Goal: Feedback & Contribution: Contribute content

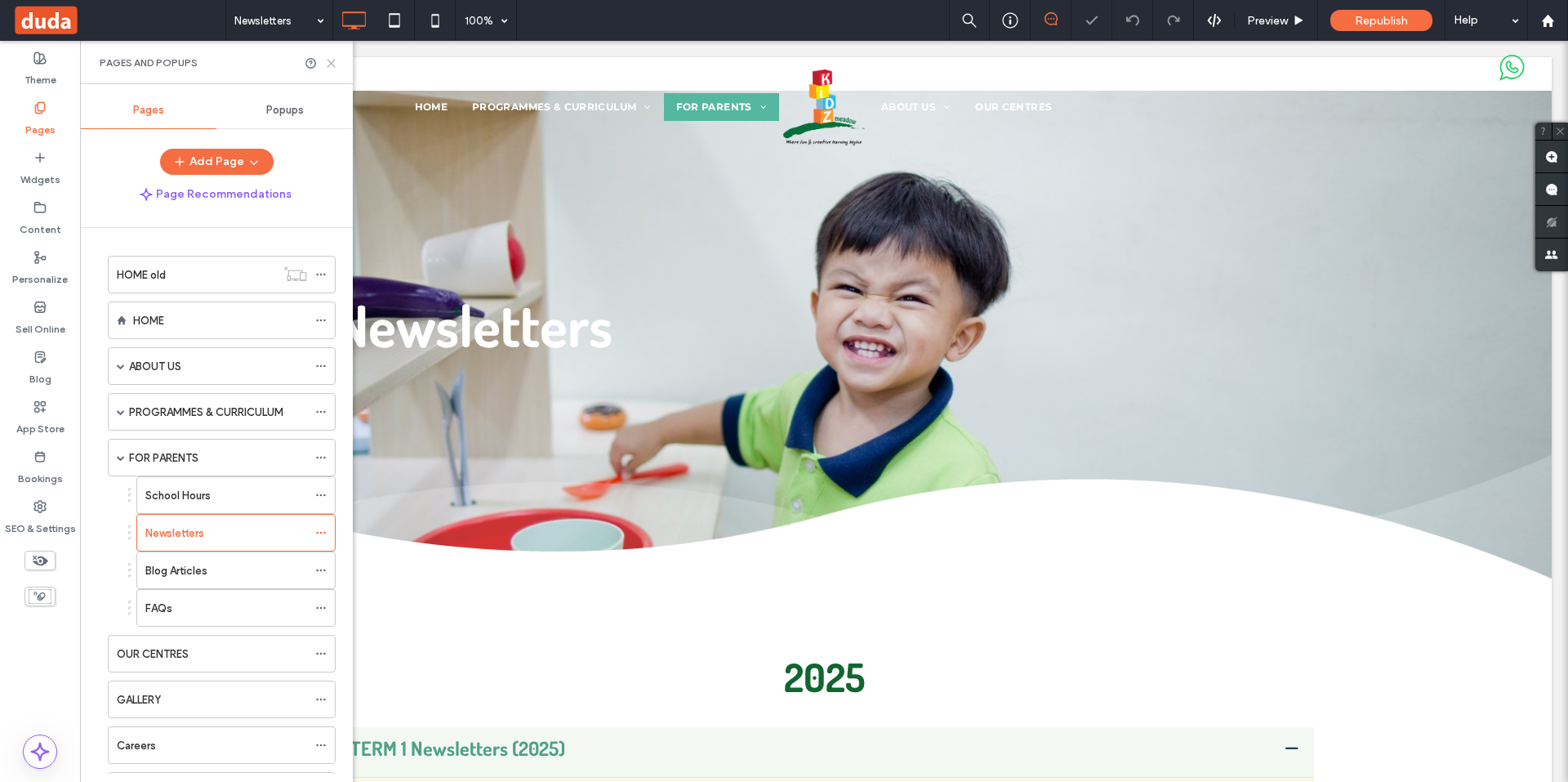
click at [329, 63] on icon at bounding box center [331, 63] width 13 height 13
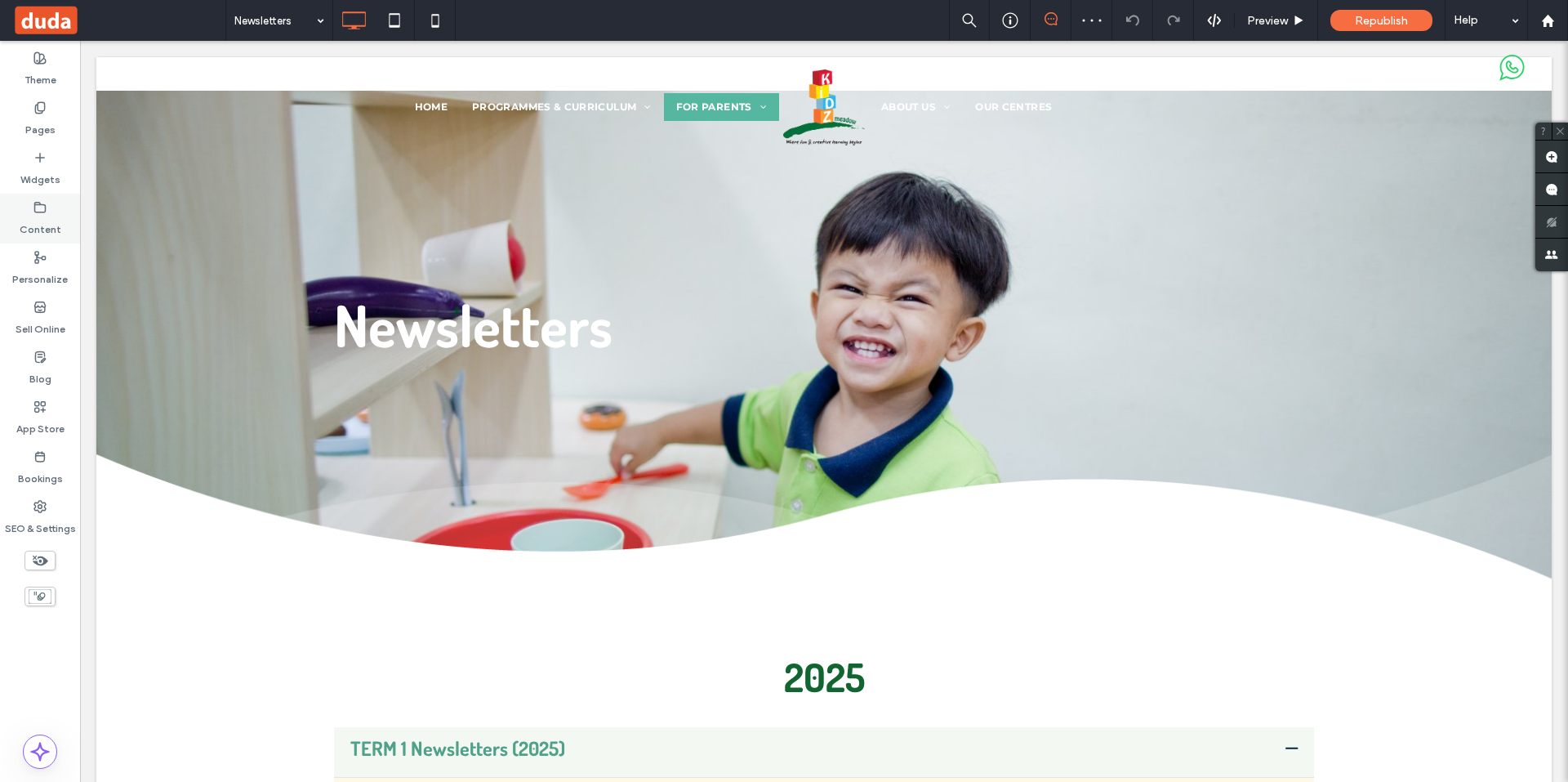
click at [50, 225] on label "Content" at bounding box center [40, 226] width 42 height 23
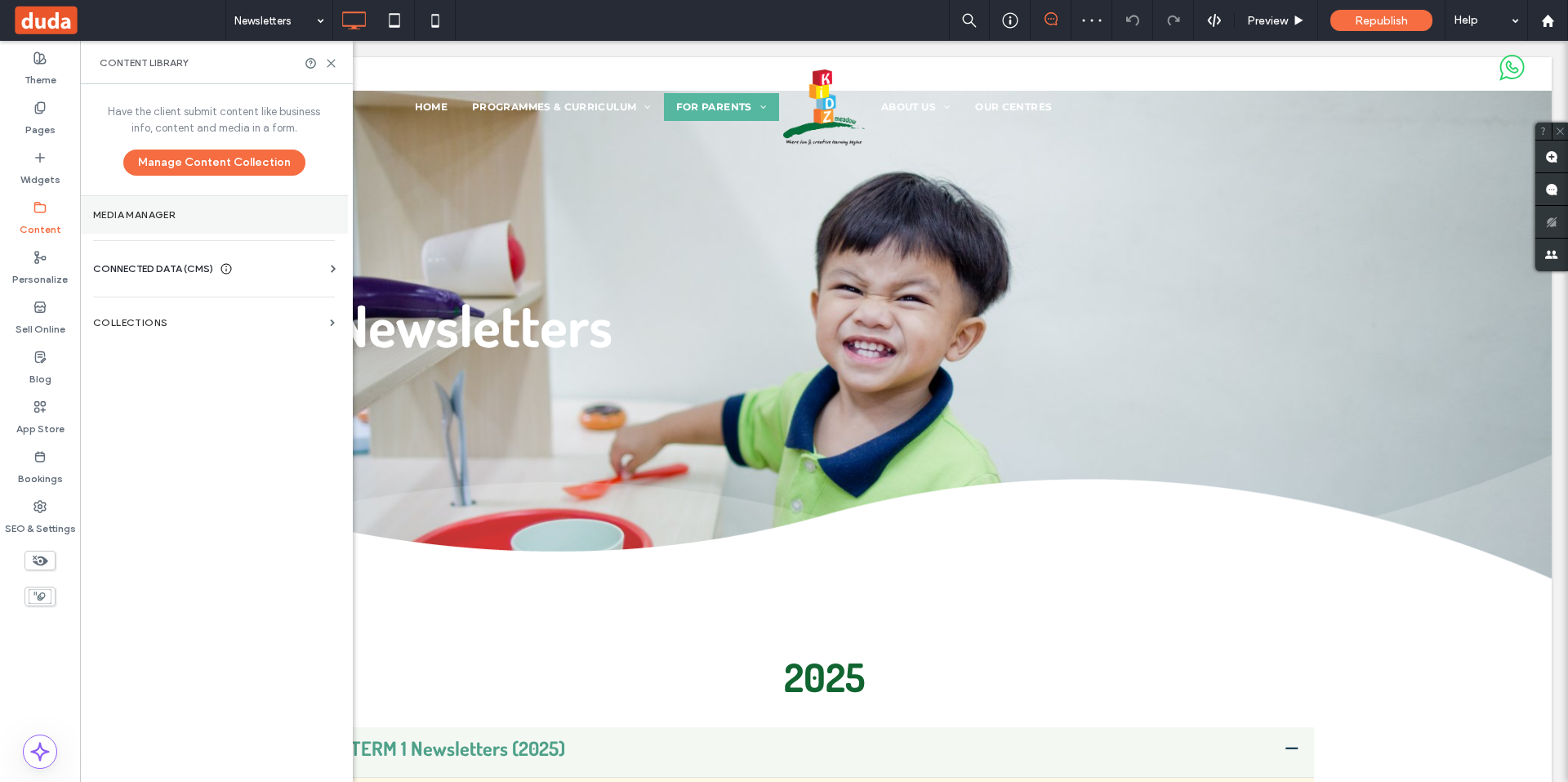
click at [162, 220] on label "Media Manager" at bounding box center [213, 215] width 241 height 12
click at [192, 215] on label "Media Manager" at bounding box center [213, 215] width 241 height 12
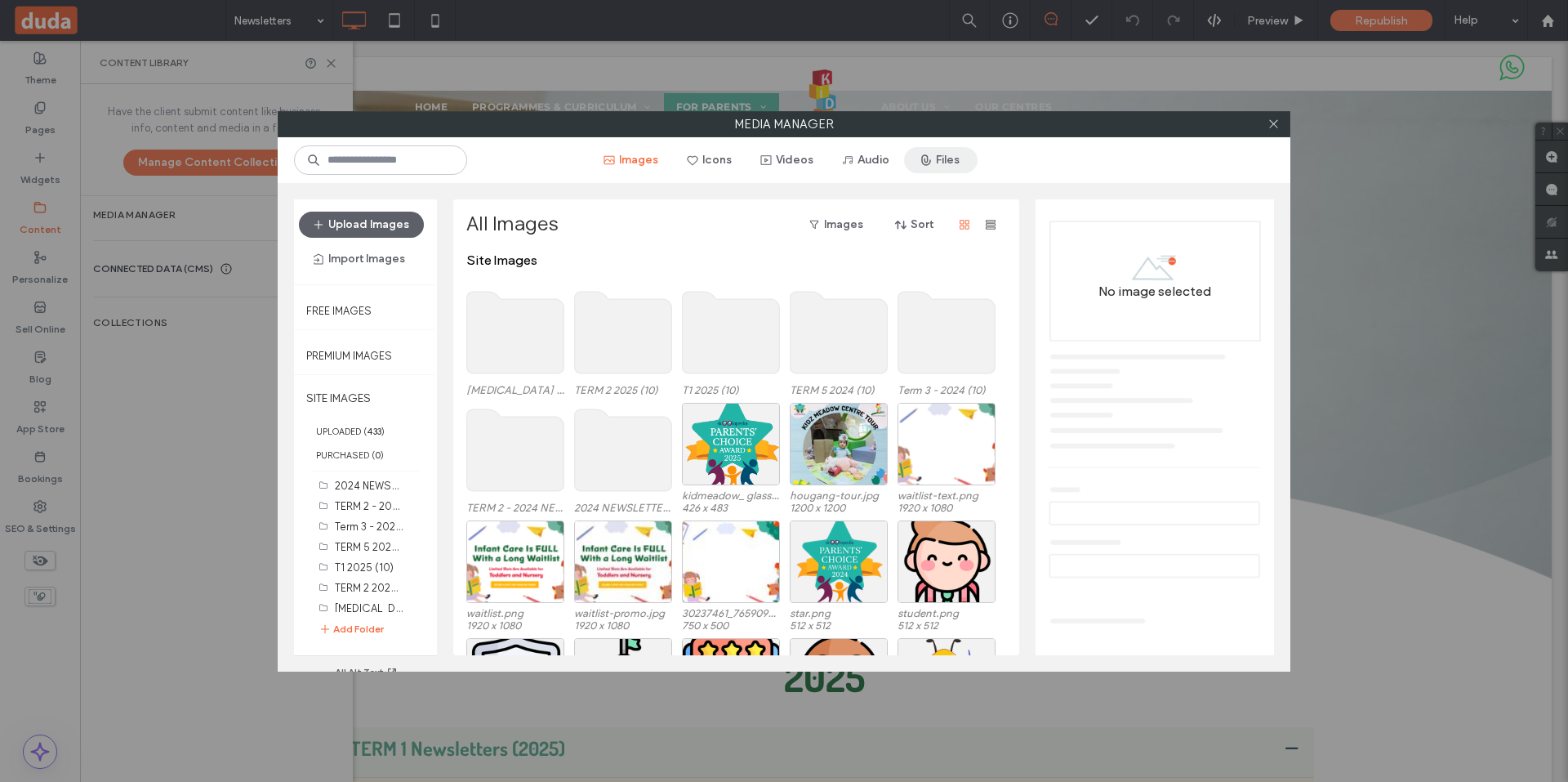
click at [941, 158] on button "Files" at bounding box center [941, 159] width 73 height 26
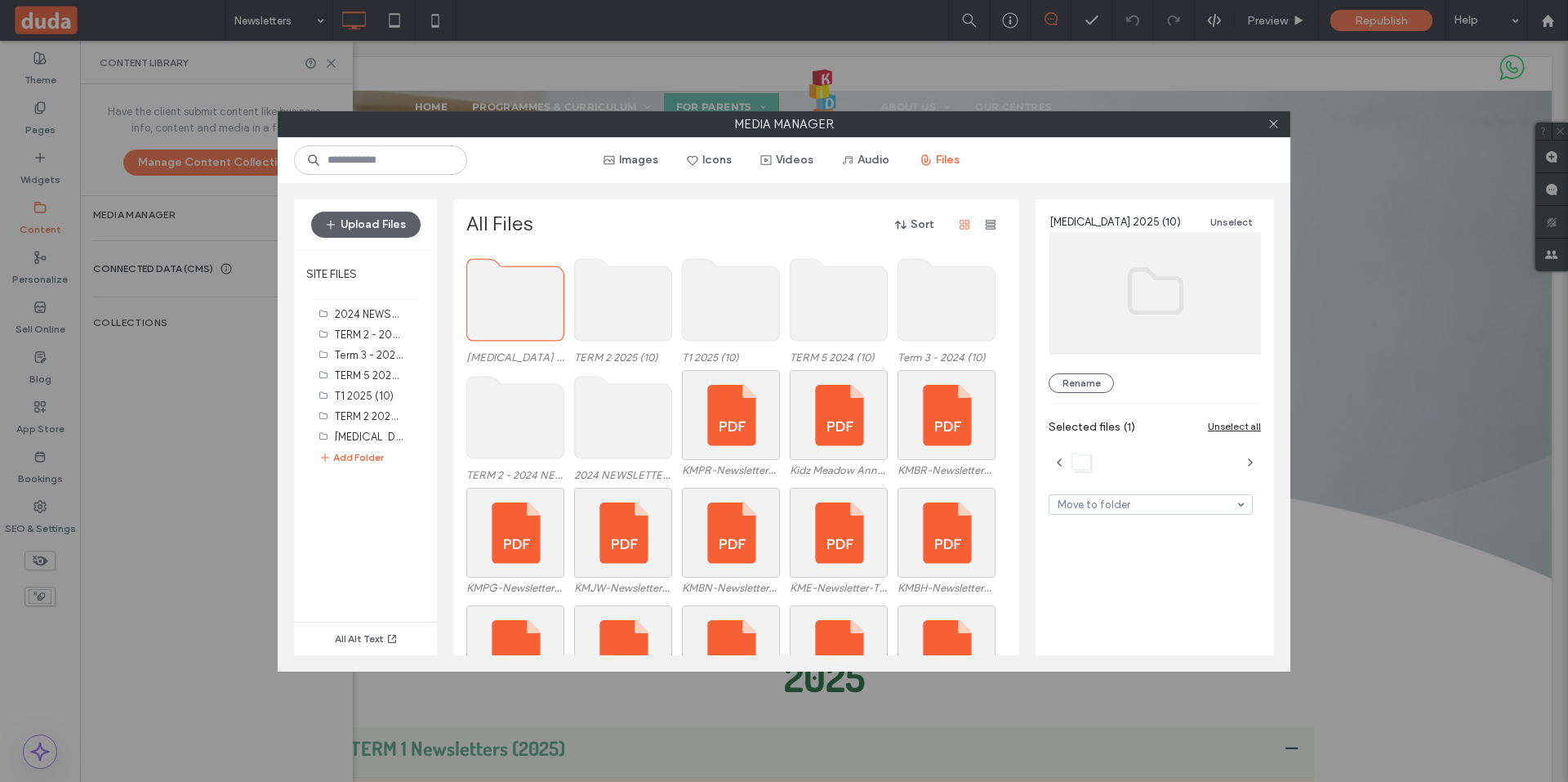
click at [531, 289] on use at bounding box center [516, 299] width 98 height 82
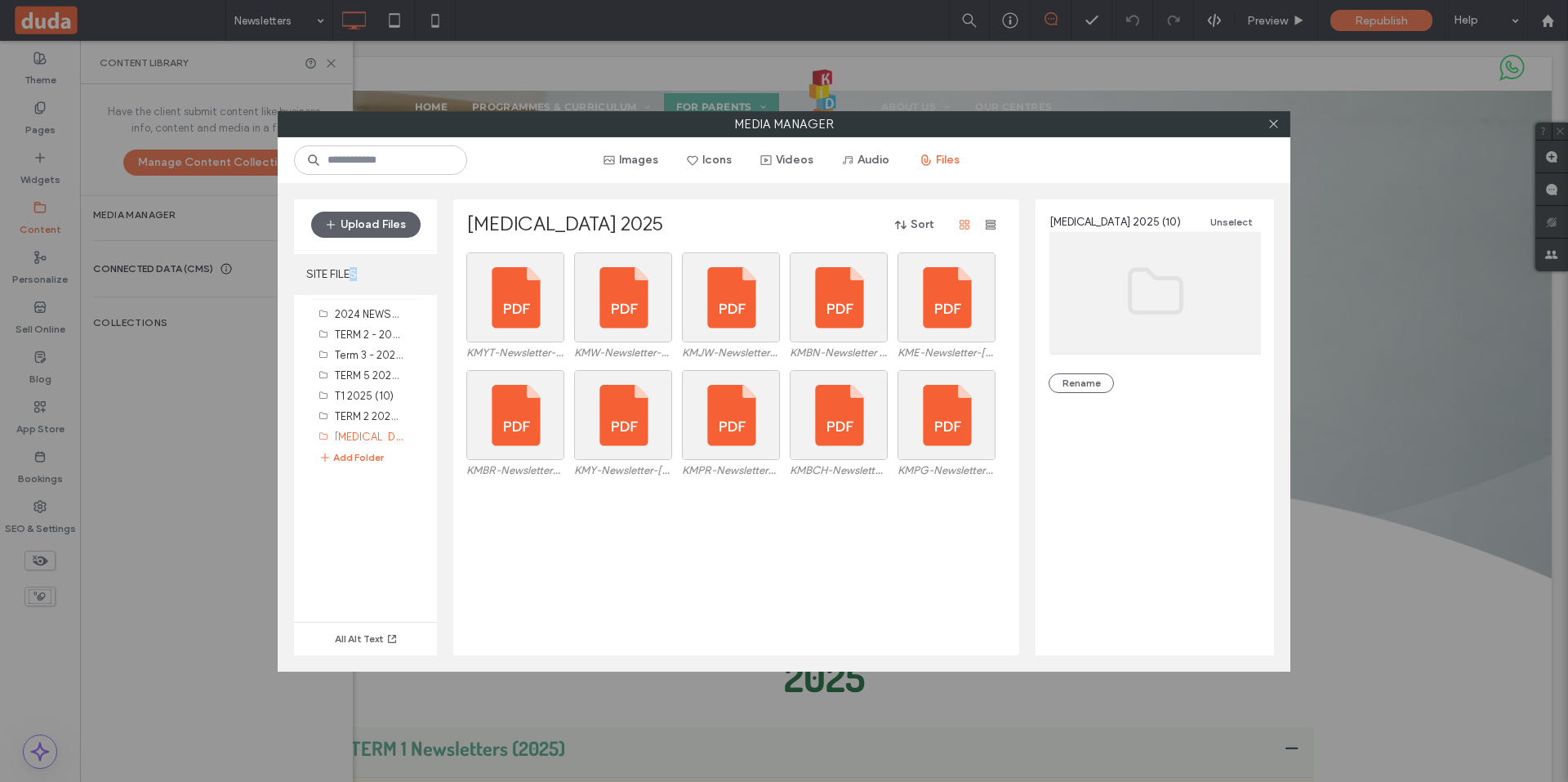
click at [353, 271] on label "SITE FILES" at bounding box center [366, 274] width 143 height 41
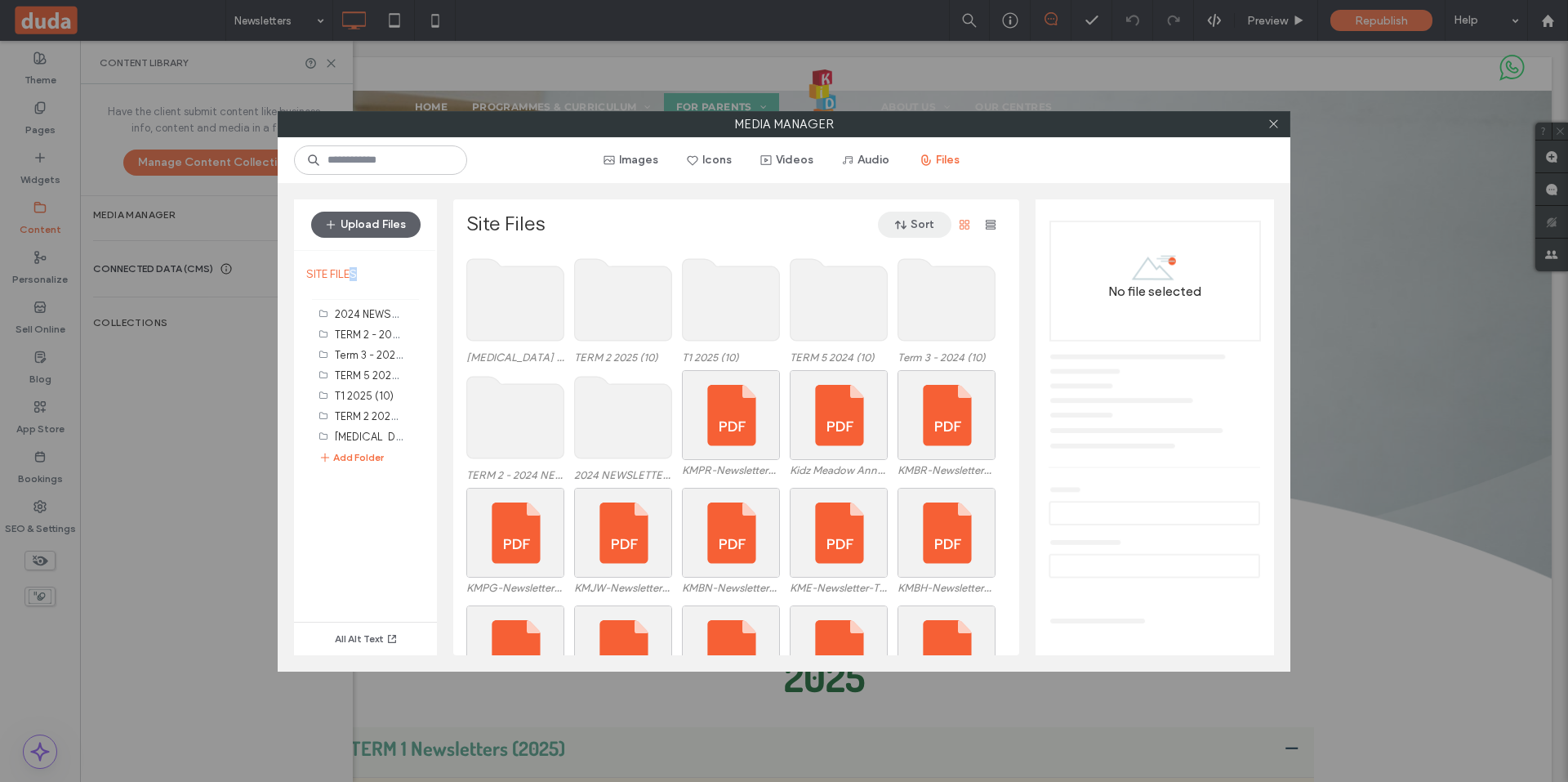
click at [930, 225] on button "Sort" at bounding box center [915, 224] width 73 height 26
click at [905, 266] on span "Date (New to Old)" at bounding box center [882, 266] width 88 height 16
click at [739, 406] on div "Select" at bounding box center [731, 414] width 98 height 90
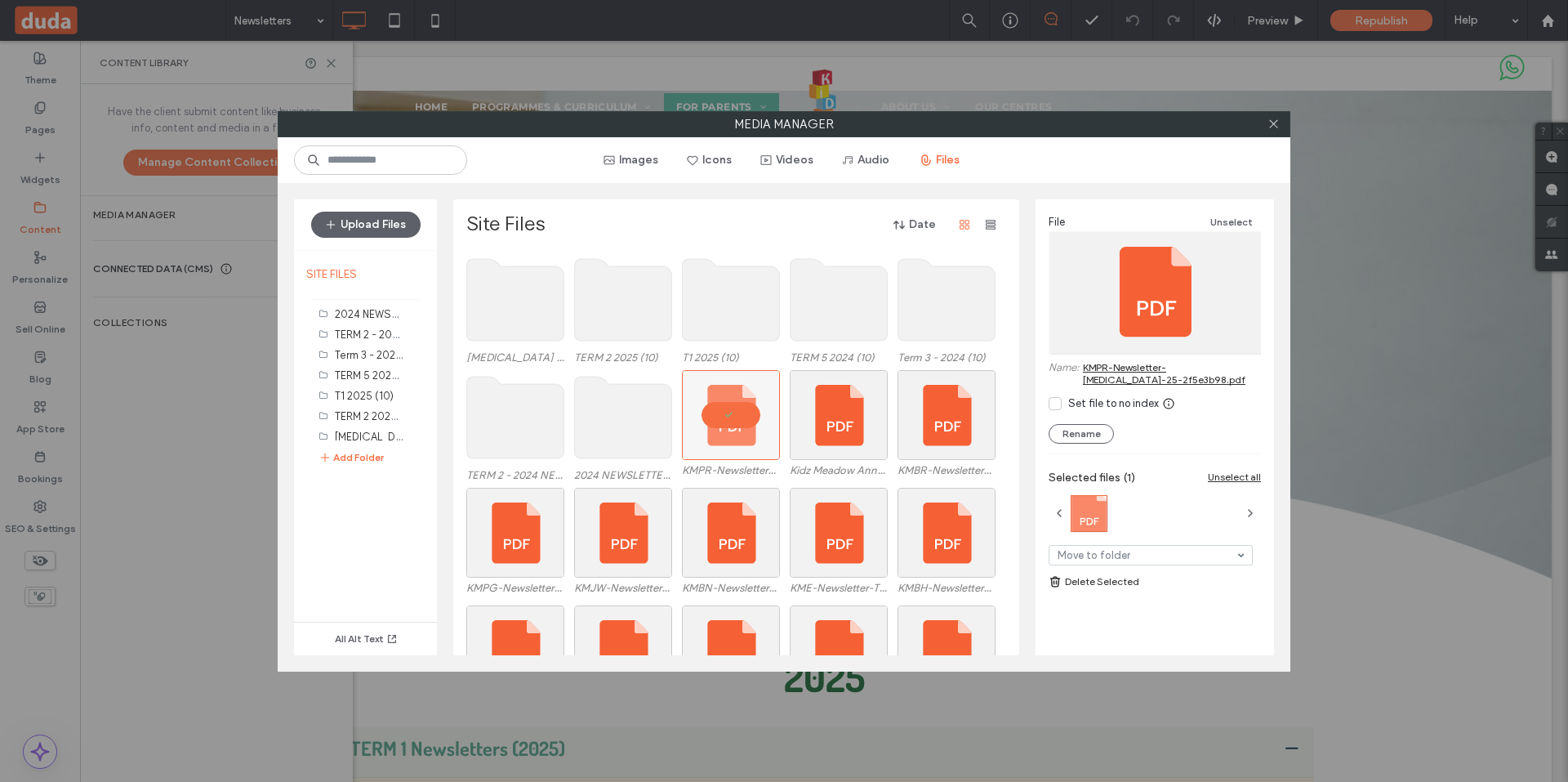
click at [1108, 369] on link "KMPR-Newsletter-T3-25-2f5e3b98.pdf" at bounding box center [1172, 373] width 178 height 24
drag, startPoint x: 1270, startPoint y: 126, endPoint x: 1160, endPoint y: 122, distance: 110.1
click at [1269, 126] on icon at bounding box center [1274, 124] width 13 height 13
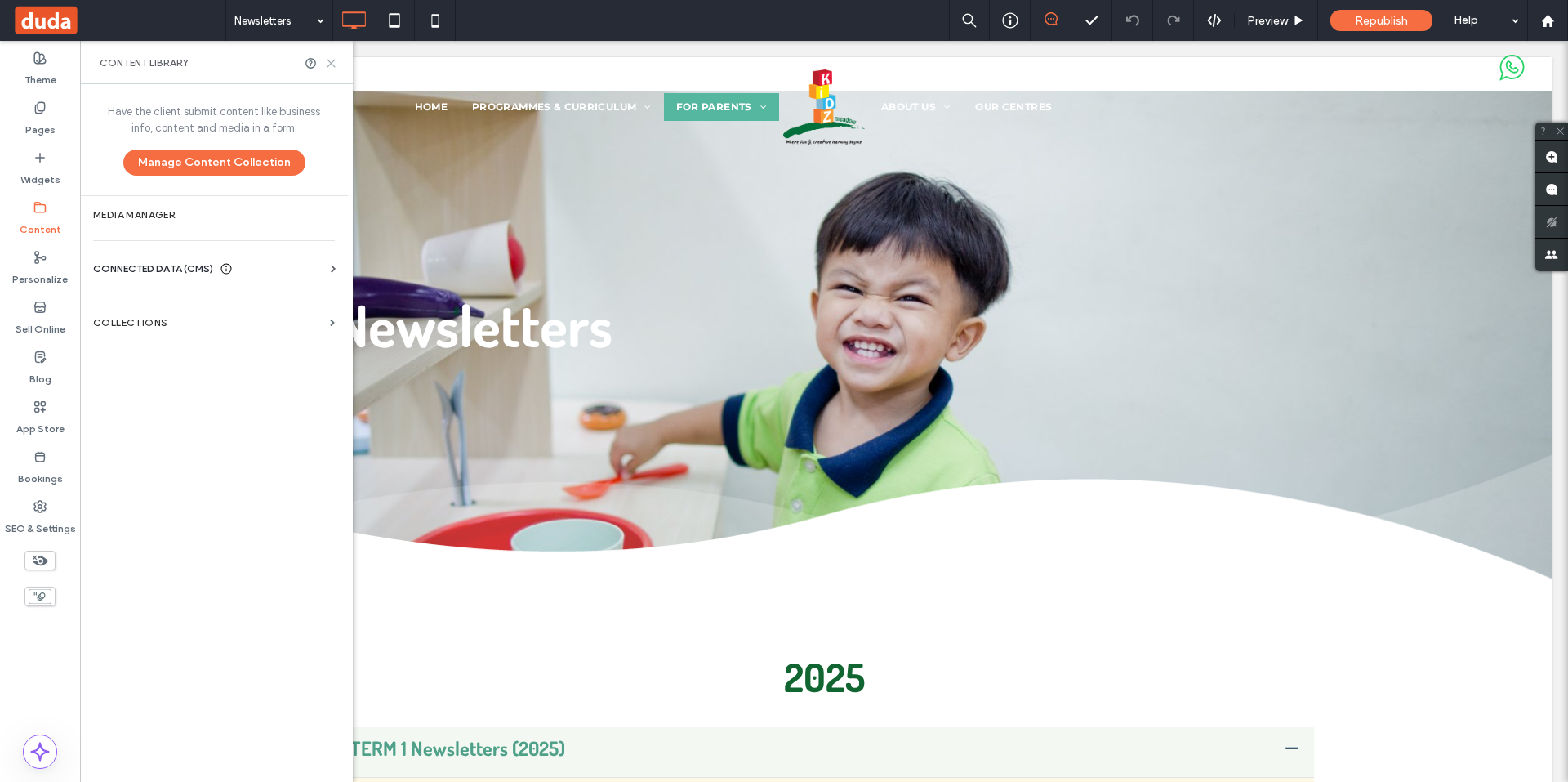
click at [334, 67] on icon at bounding box center [331, 63] width 13 height 13
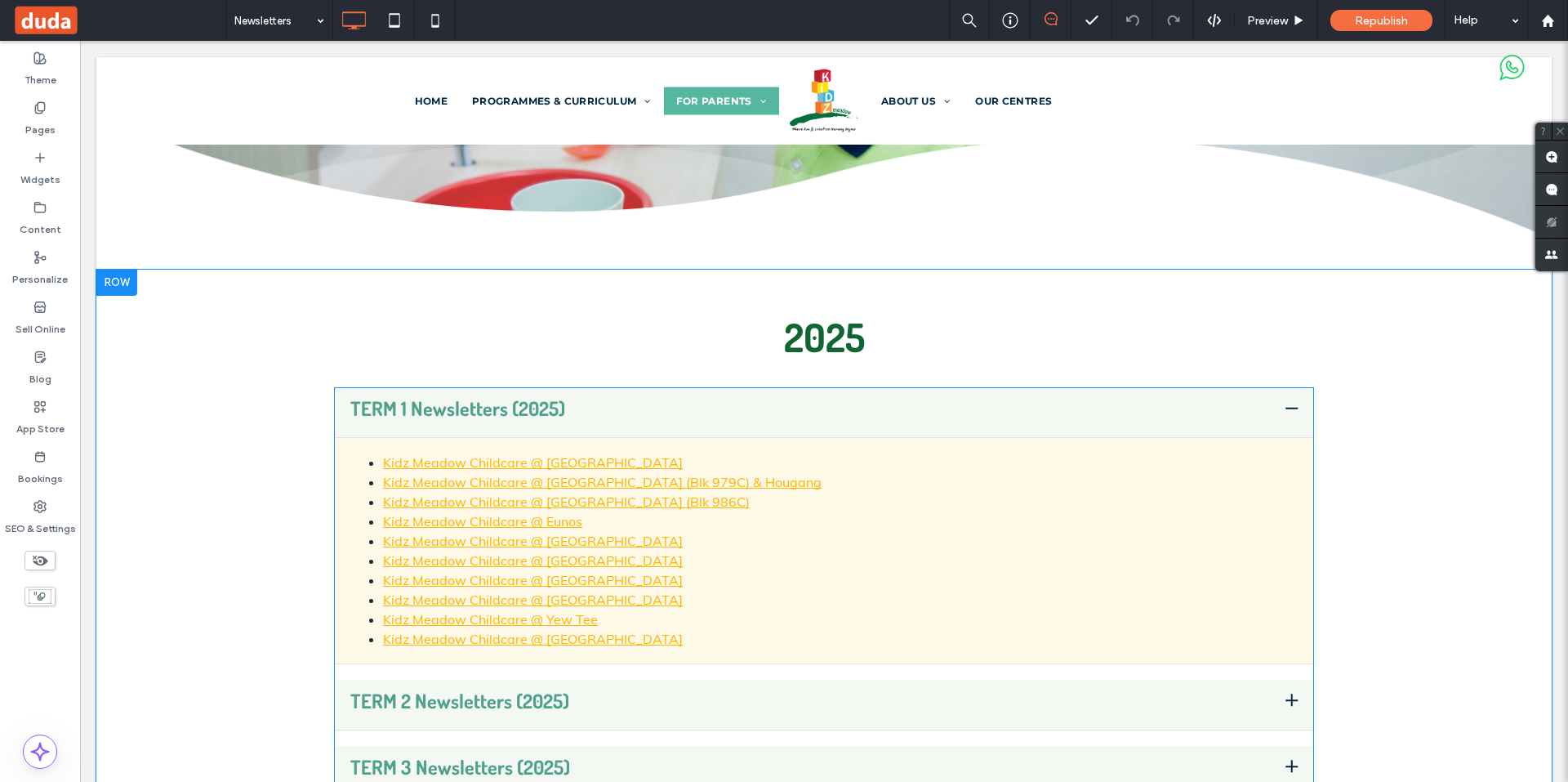
scroll to position [572, 0]
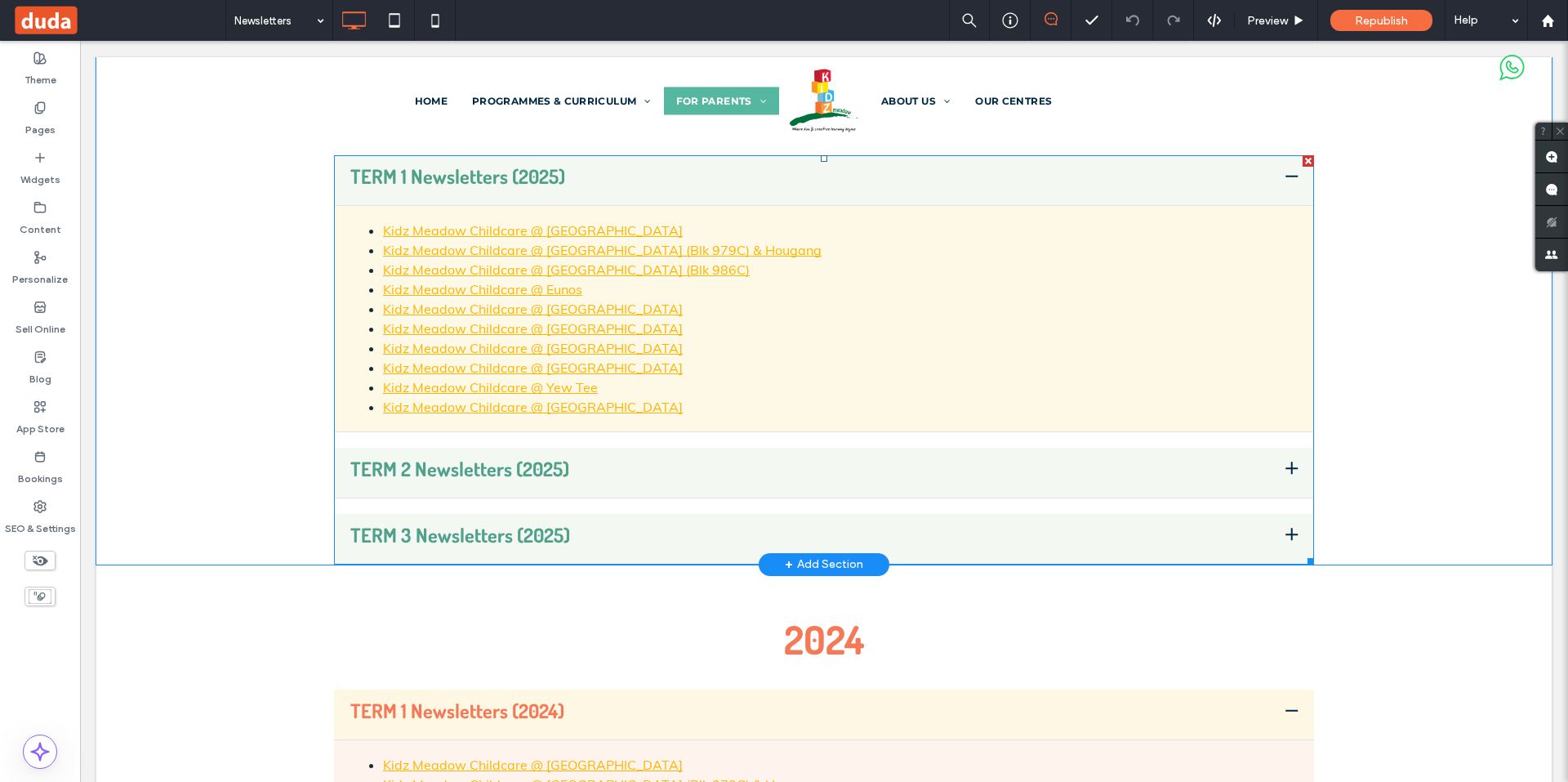
click at [639, 377] on span at bounding box center [824, 360] width 980 height 409
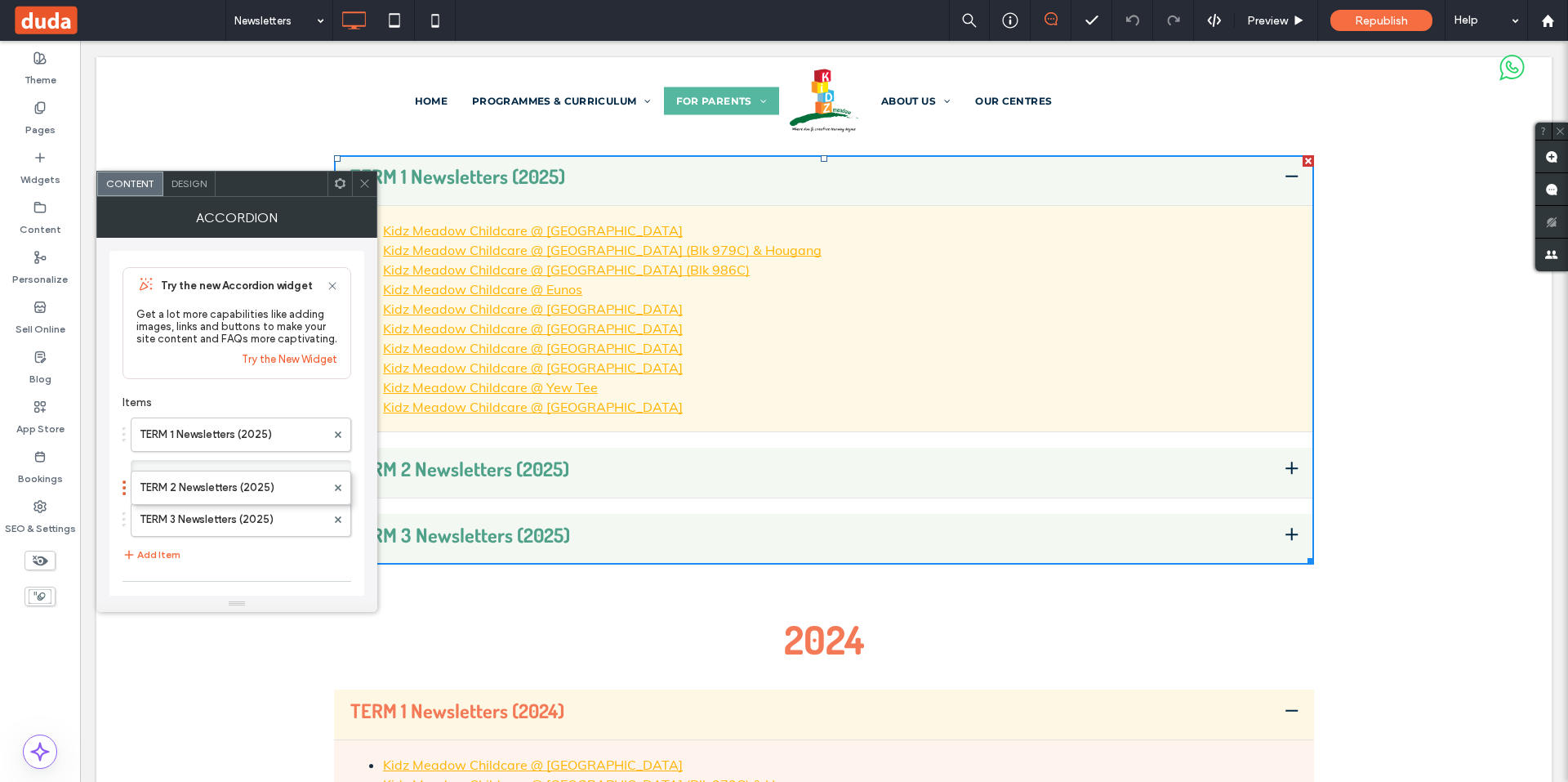
drag, startPoint x: 233, startPoint y: 488, endPoint x: 215, endPoint y: 510, distance: 28.4
click at [215, 512] on div "TERM 1 Newsletters (2025) TERM 3 Newsletters (2025) TERM 2 Newsletters (2025) A…" at bounding box center [237, 469] width 229 height 121
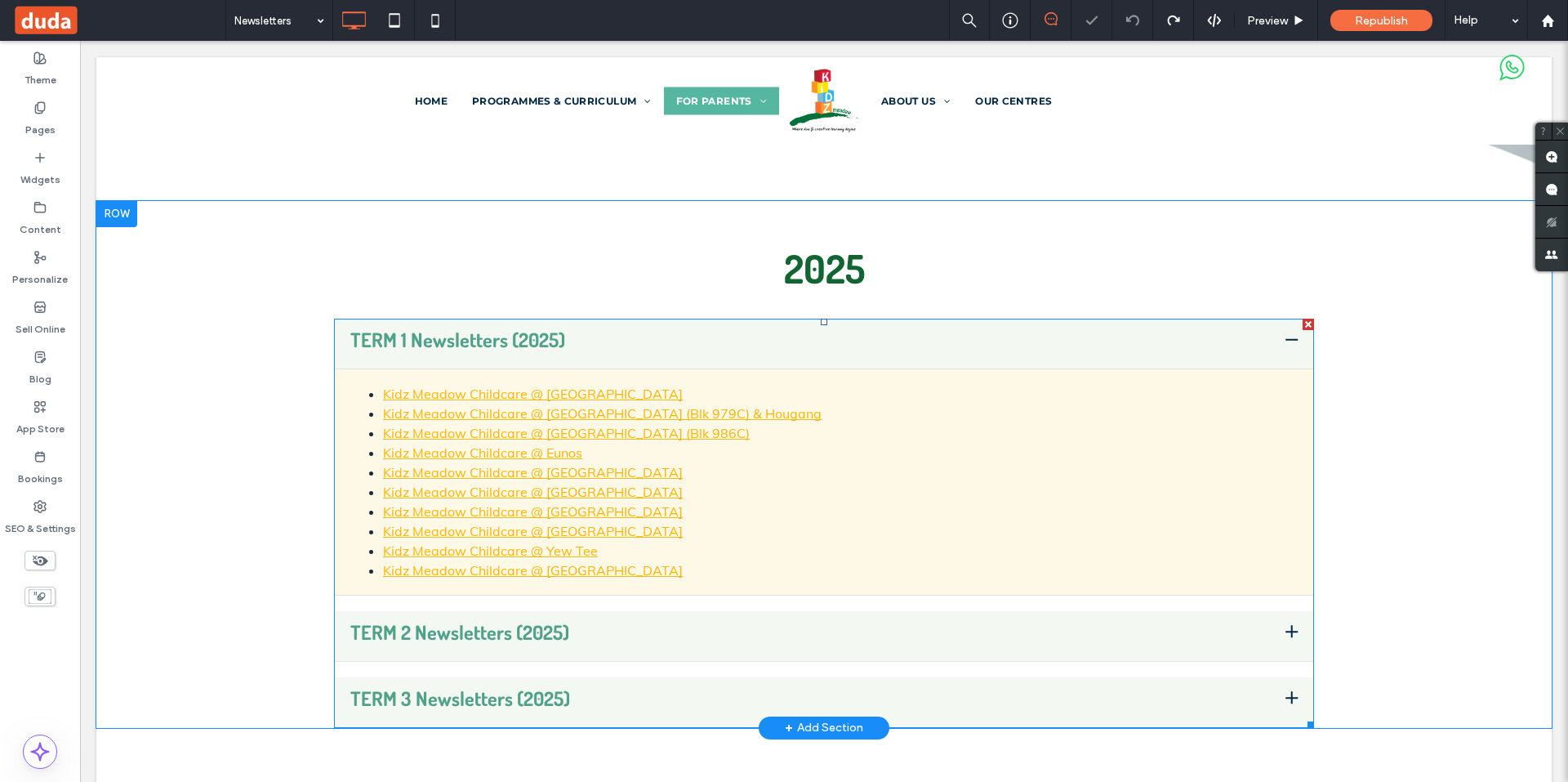
scroll to position [0, 0]
click at [660, 459] on span at bounding box center [824, 523] width 980 height 409
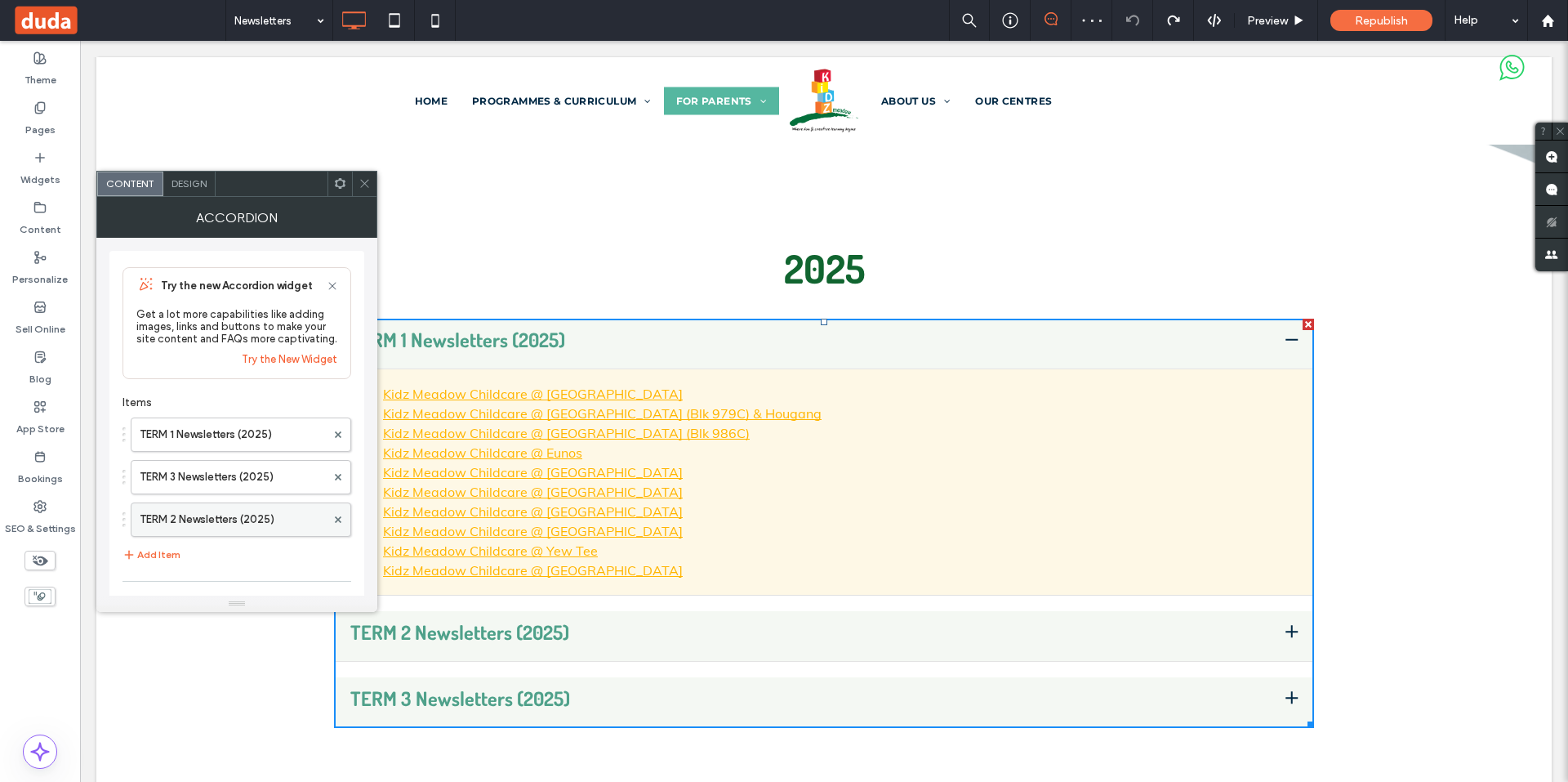
click at [213, 507] on label "TERM 2 Newsletters (2025)" at bounding box center [233, 519] width 186 height 33
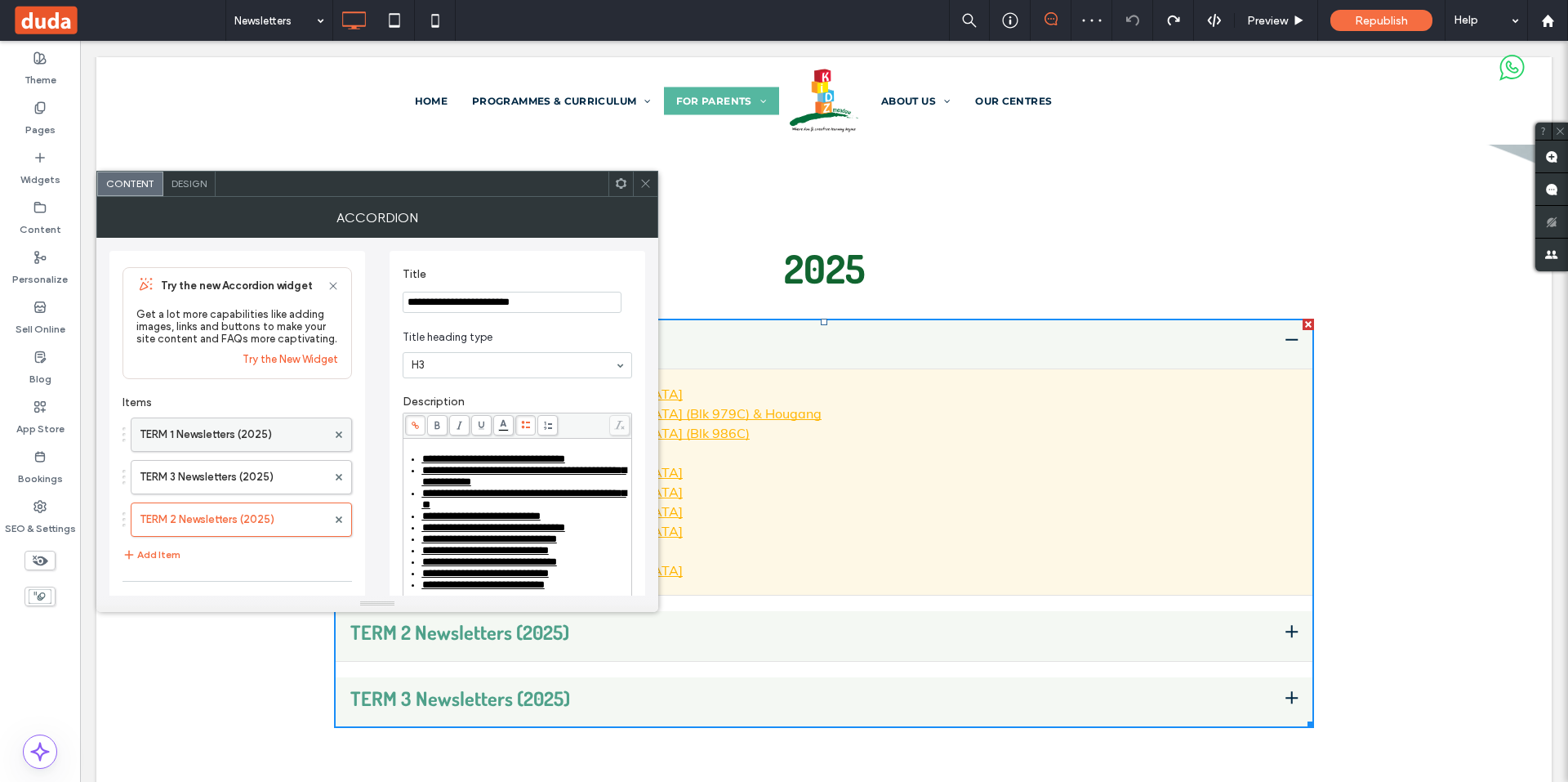
click at [223, 429] on label "TERM 1 Newsletters (2025)" at bounding box center [234, 434] width 187 height 33
click at [217, 479] on label "TERM 3 Newsletters (2025)" at bounding box center [234, 477] width 187 height 33
drag, startPoint x: 198, startPoint y: 483, endPoint x: 195, endPoint y: 528, distance: 45.1
click at [205, 523] on label "TERM 3 Newsletters (2025)" at bounding box center [234, 519] width 187 height 33
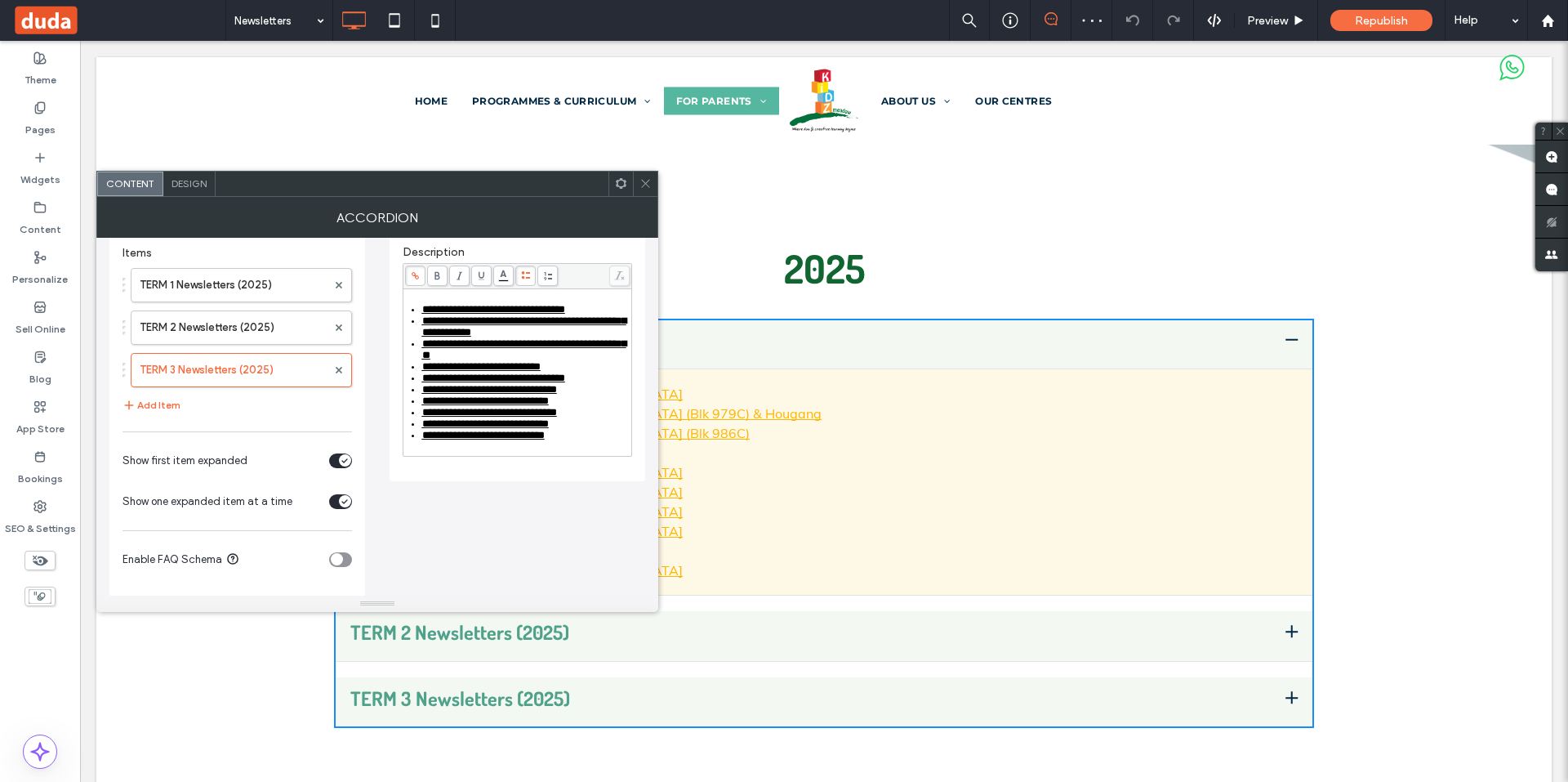
scroll to position [151, 0]
click at [557, 394] on span "**********" at bounding box center [490, 388] width 135 height 11
drag, startPoint x: 594, startPoint y: 396, endPoint x: 396, endPoint y: 386, distance: 198.3
click at [396, 386] on div "**********" at bounding box center [518, 290] width 256 height 379
click at [422, 394] on span "**********" at bounding box center [490, 388] width 135 height 11
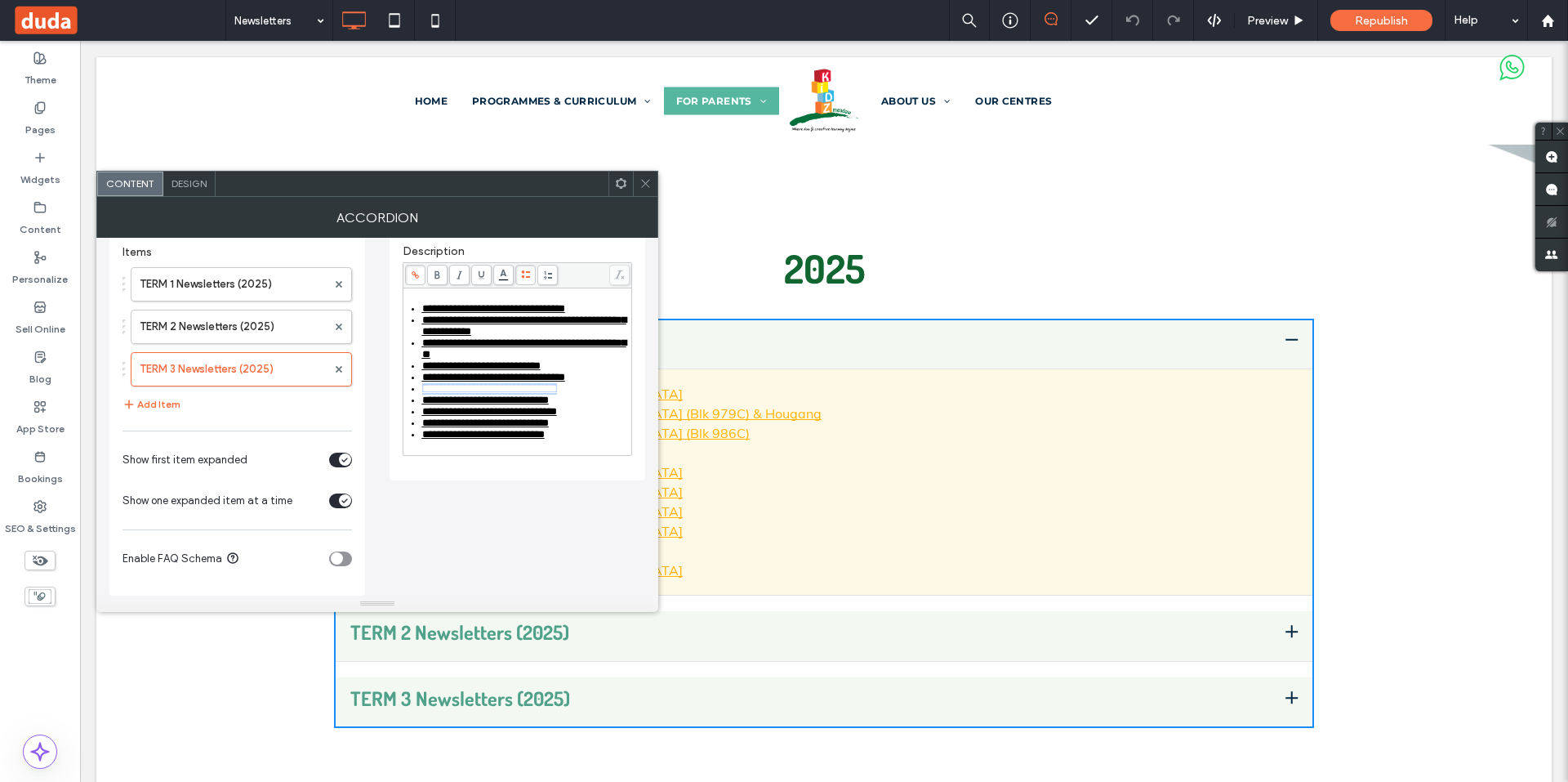
click at [597, 392] on div "**********" at bounding box center [526, 389] width 209 height 12
click at [406, 273] on span at bounding box center [415, 274] width 20 height 20
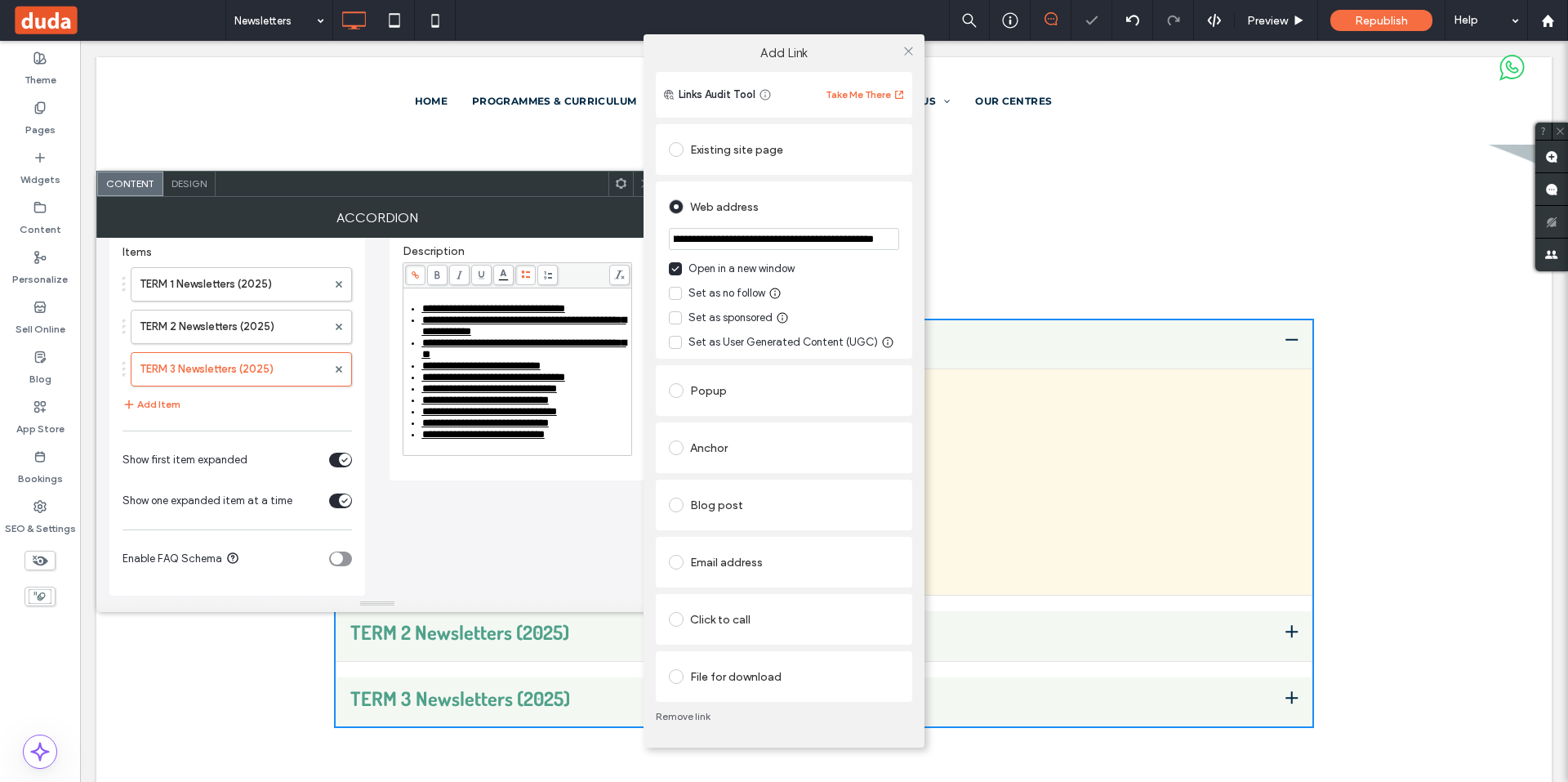
scroll to position [0, 217]
drag, startPoint x: 843, startPoint y: 237, endPoint x: 897, endPoint y: 237, distance: 54.0
click at [897, 237] on input "**********" at bounding box center [784, 238] width 231 height 22
click at [830, 239] on input "**********" at bounding box center [784, 238] width 231 height 22
paste input "*********"
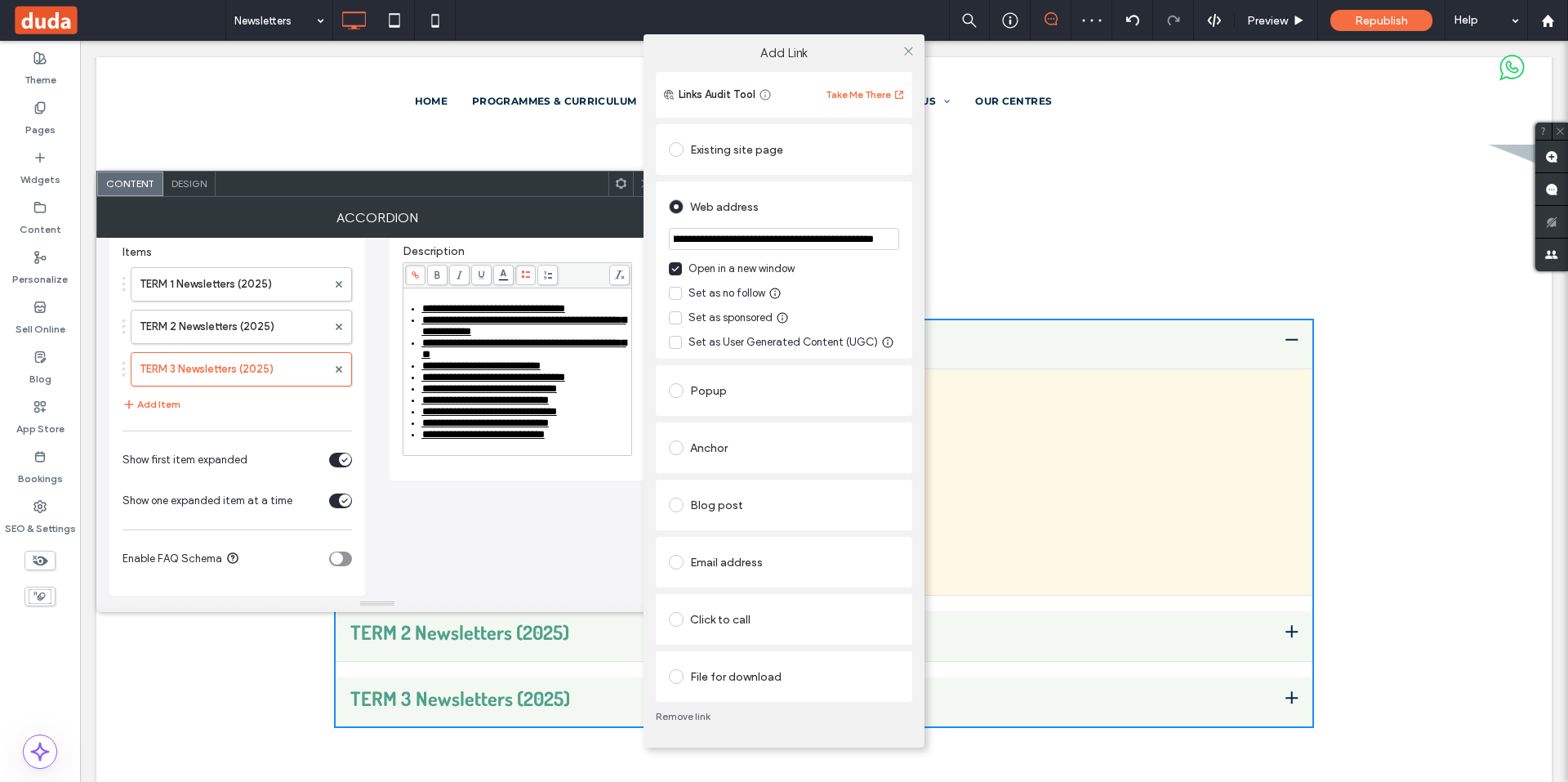
scroll to position [0, 268]
type input "**********"
click at [919, 249] on div "**********" at bounding box center [784, 409] width 281 height 676
drag, startPoint x: 910, startPoint y: 38, endPoint x: 907, endPoint y: 48, distance: 10.4
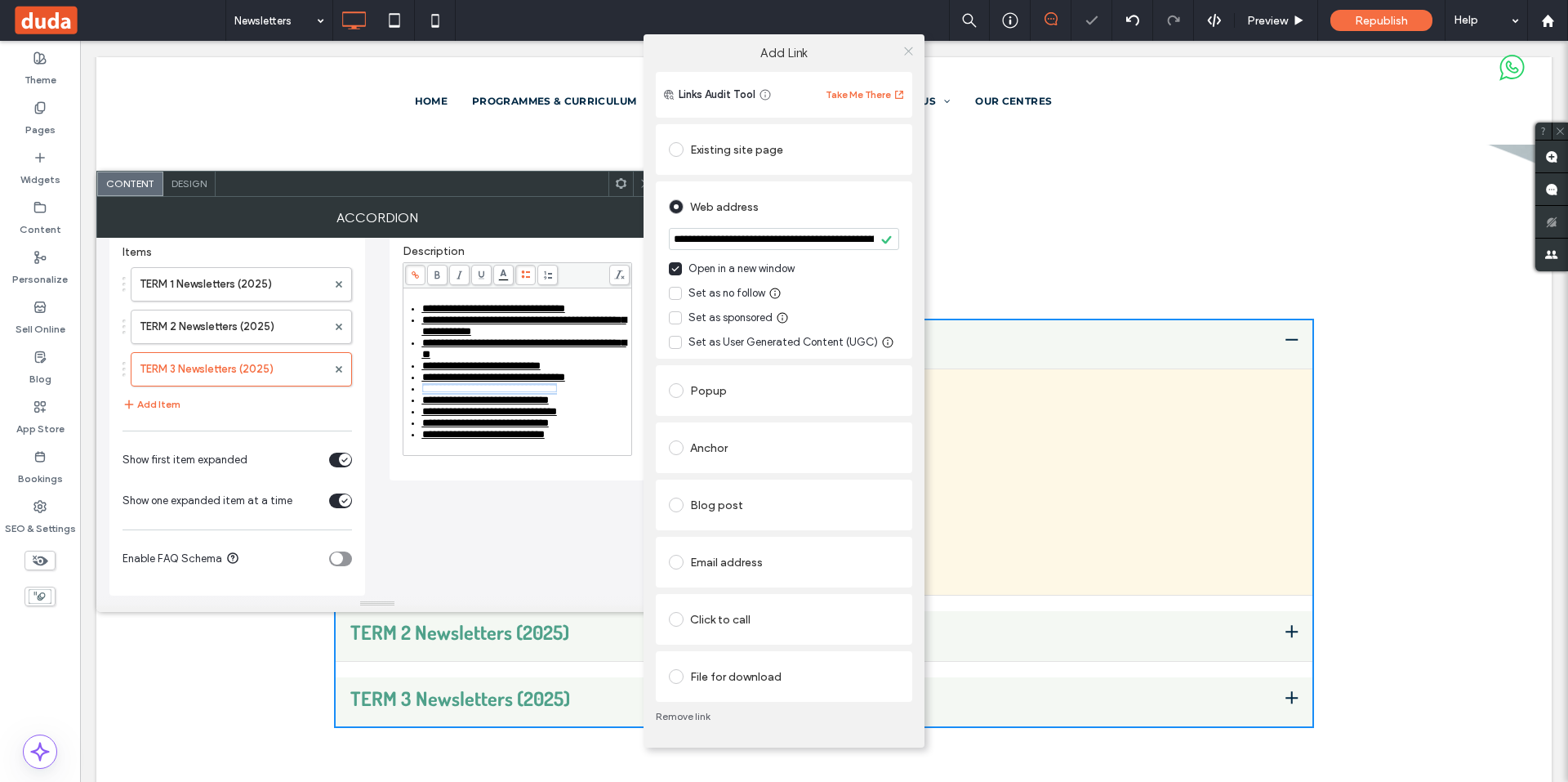
click at [910, 39] on div "**********" at bounding box center [784, 391] width 1568 height 782
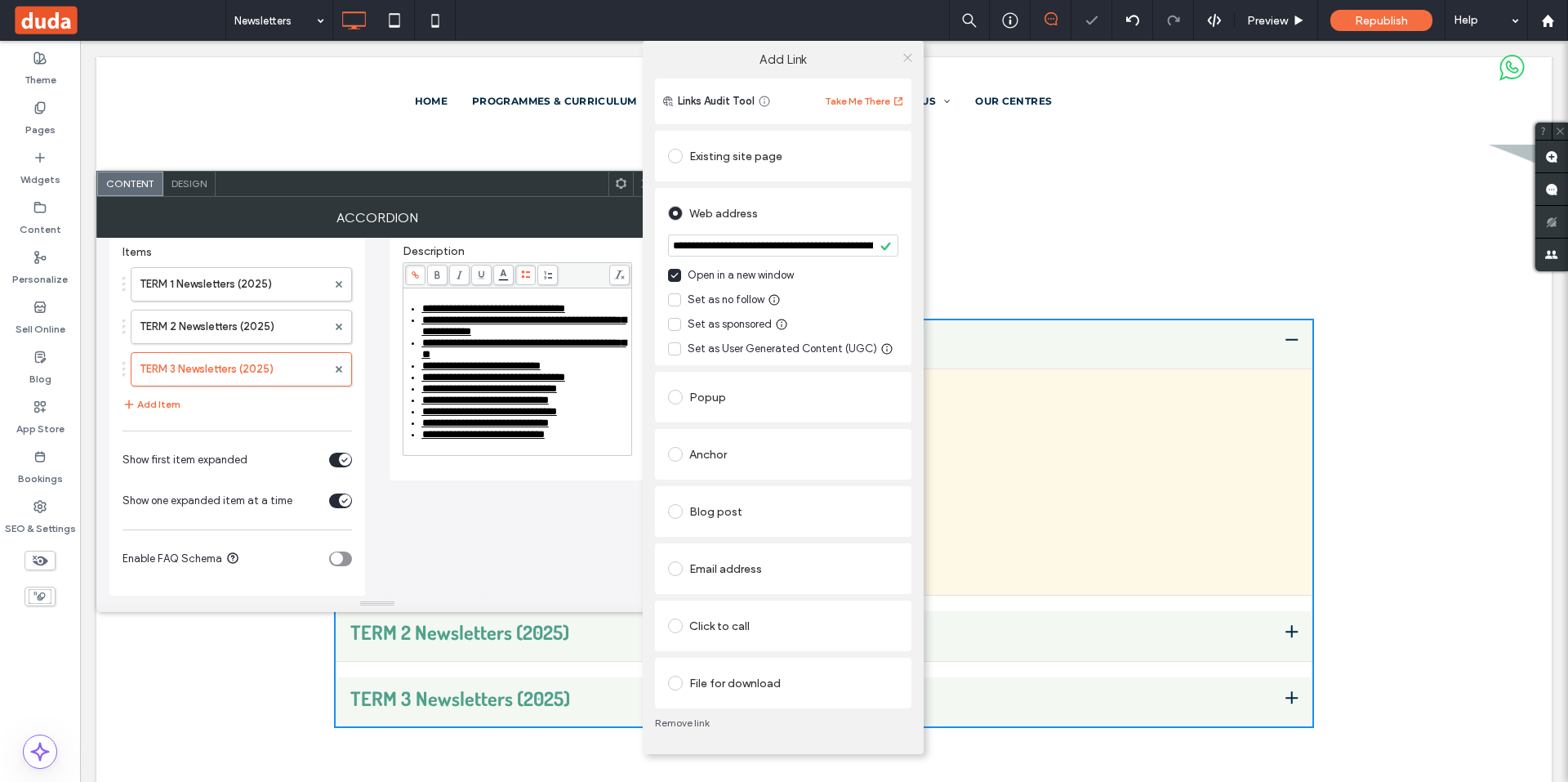
click at [907, 50] on span at bounding box center [908, 57] width 13 height 24
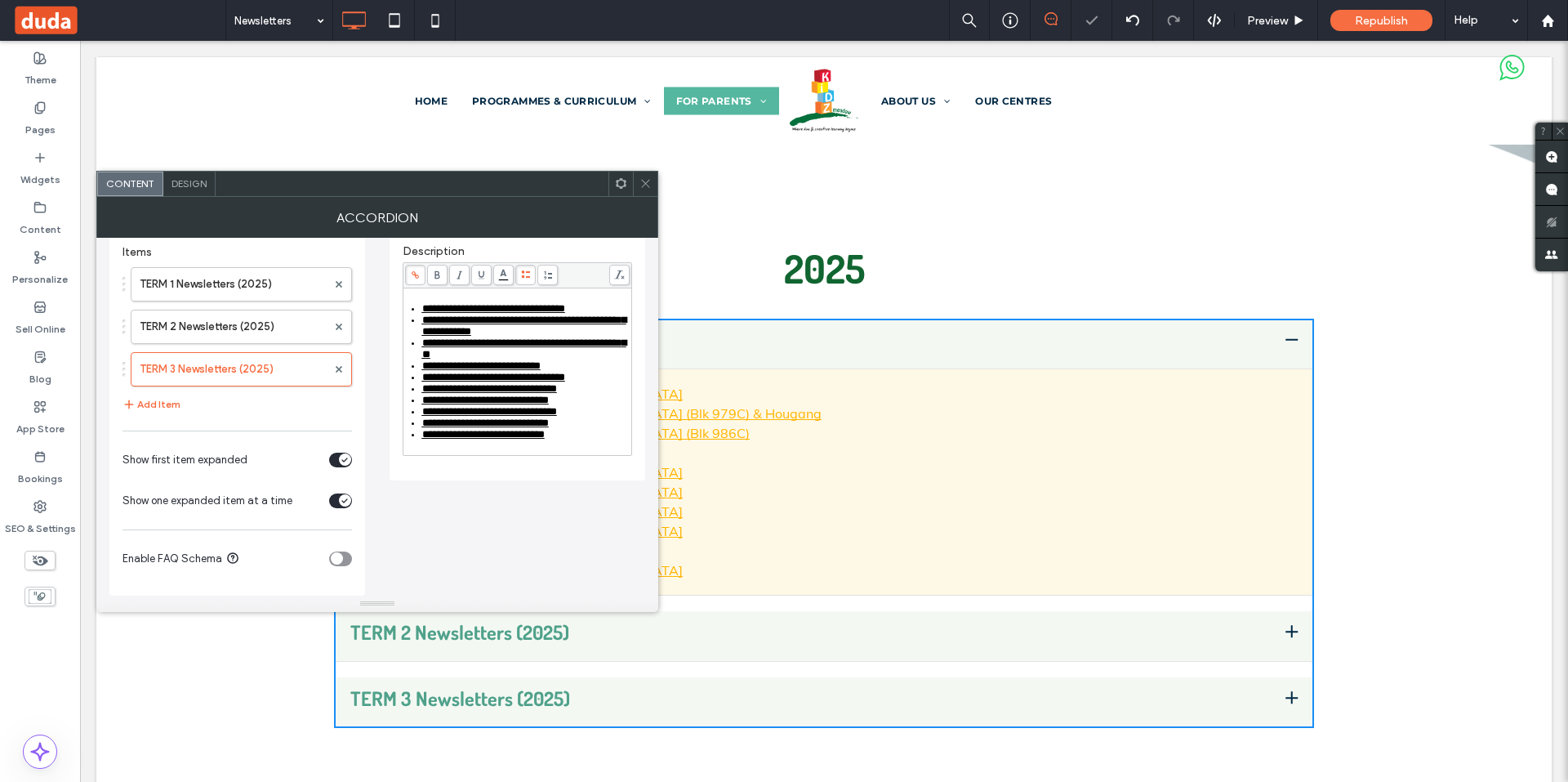
click at [651, 182] on icon at bounding box center [645, 183] width 13 height 13
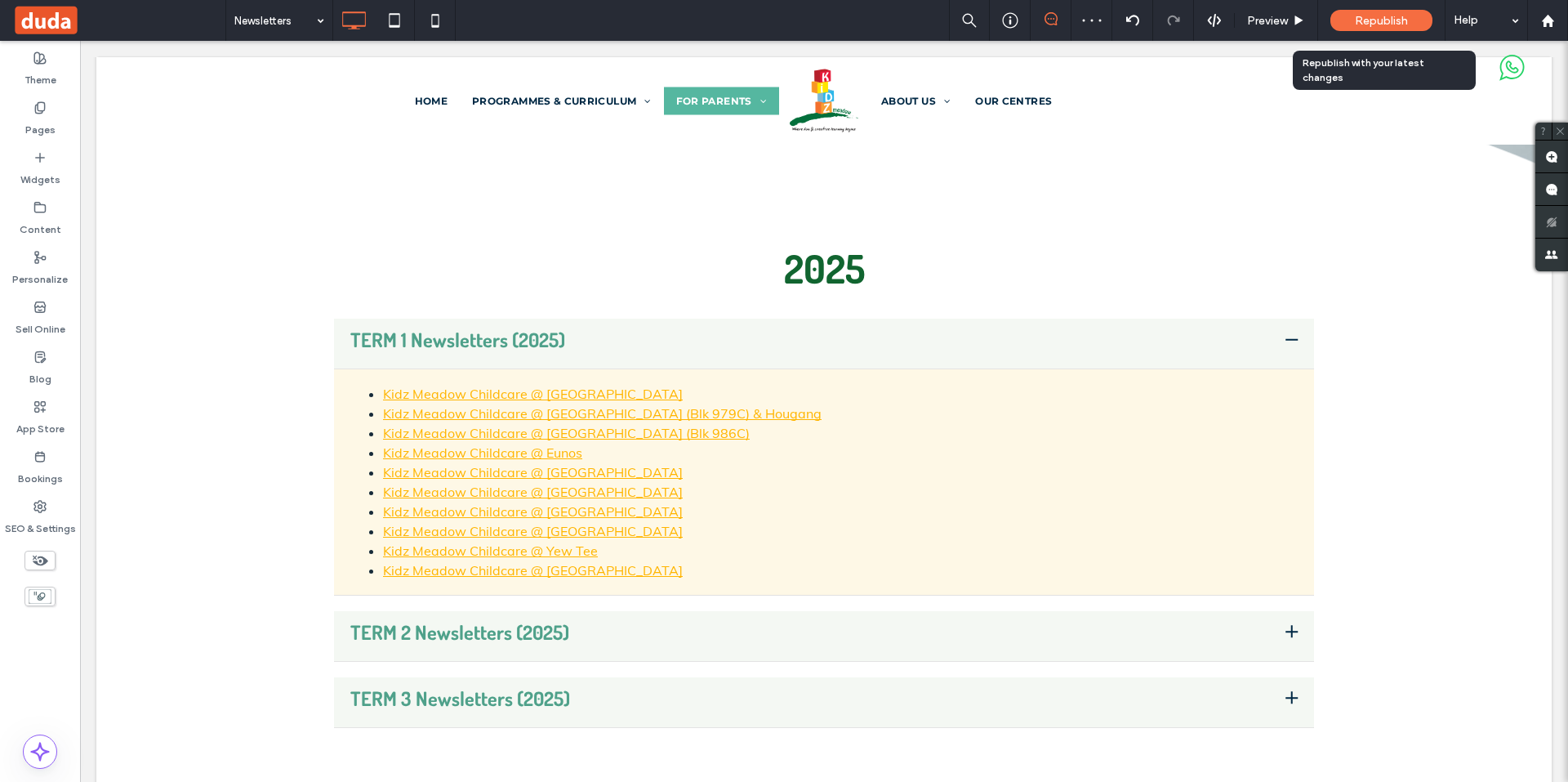
click at [1388, 25] on span "Republish" at bounding box center [1382, 20] width 53 height 14
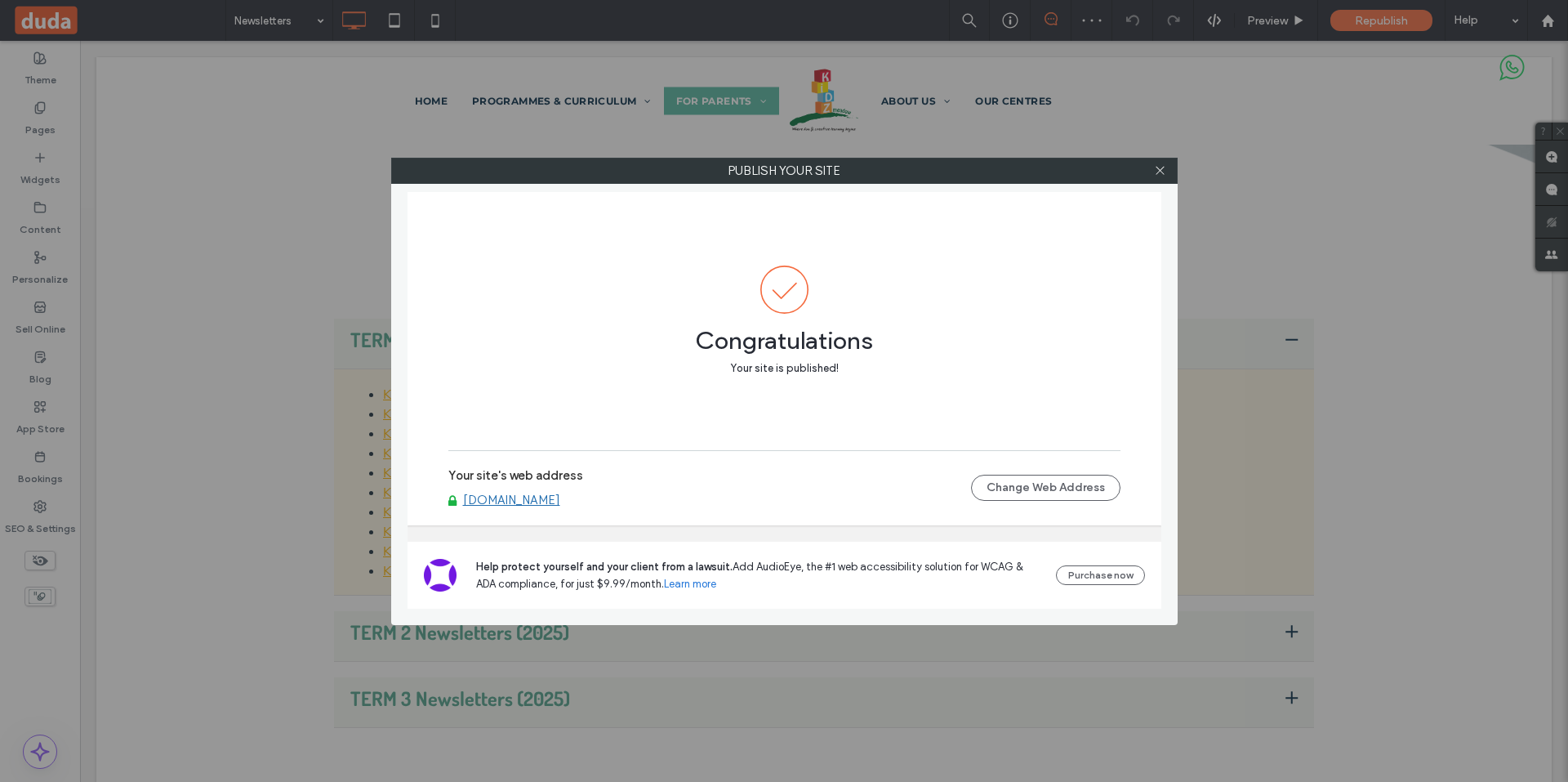
click at [560, 496] on link "[DOMAIN_NAME]" at bounding box center [512, 499] width 98 height 14
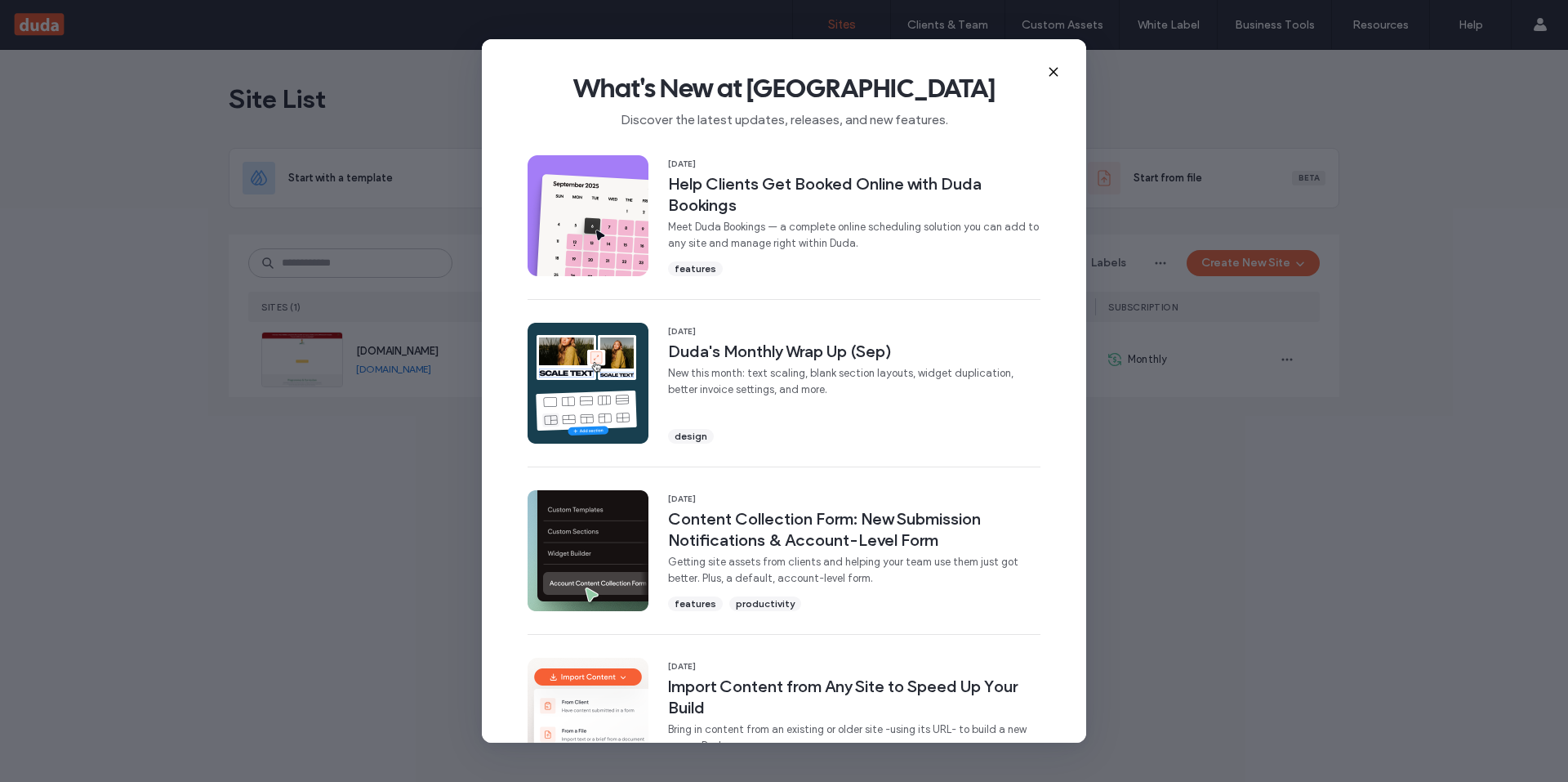
drag, startPoint x: 1052, startPoint y: 70, endPoint x: 745, endPoint y: 390, distance: 443.5
click at [1052, 70] on use at bounding box center [1053, 71] width 8 height 8
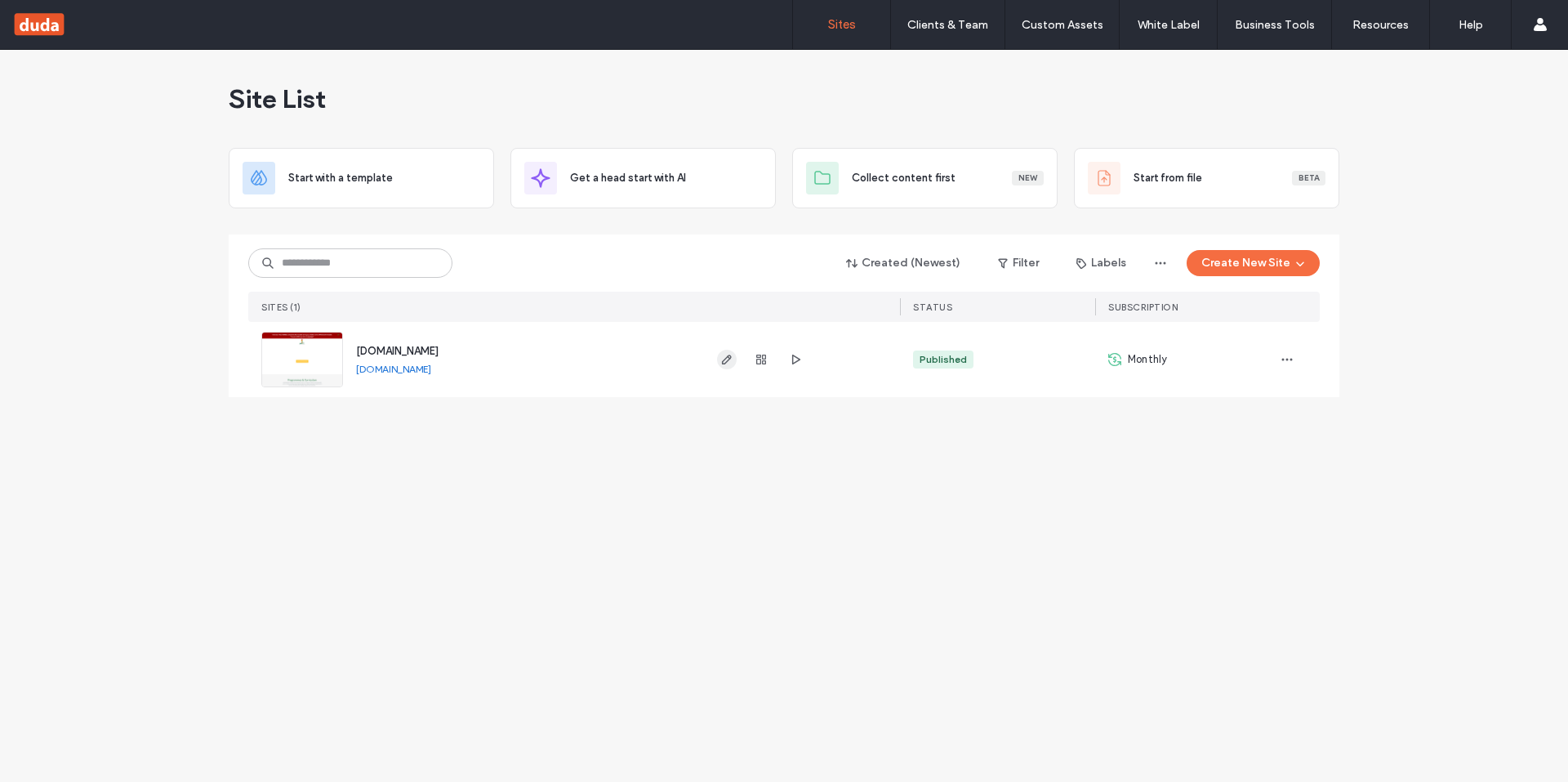
click at [727, 361] on use "button" at bounding box center [727, 359] width 10 height 10
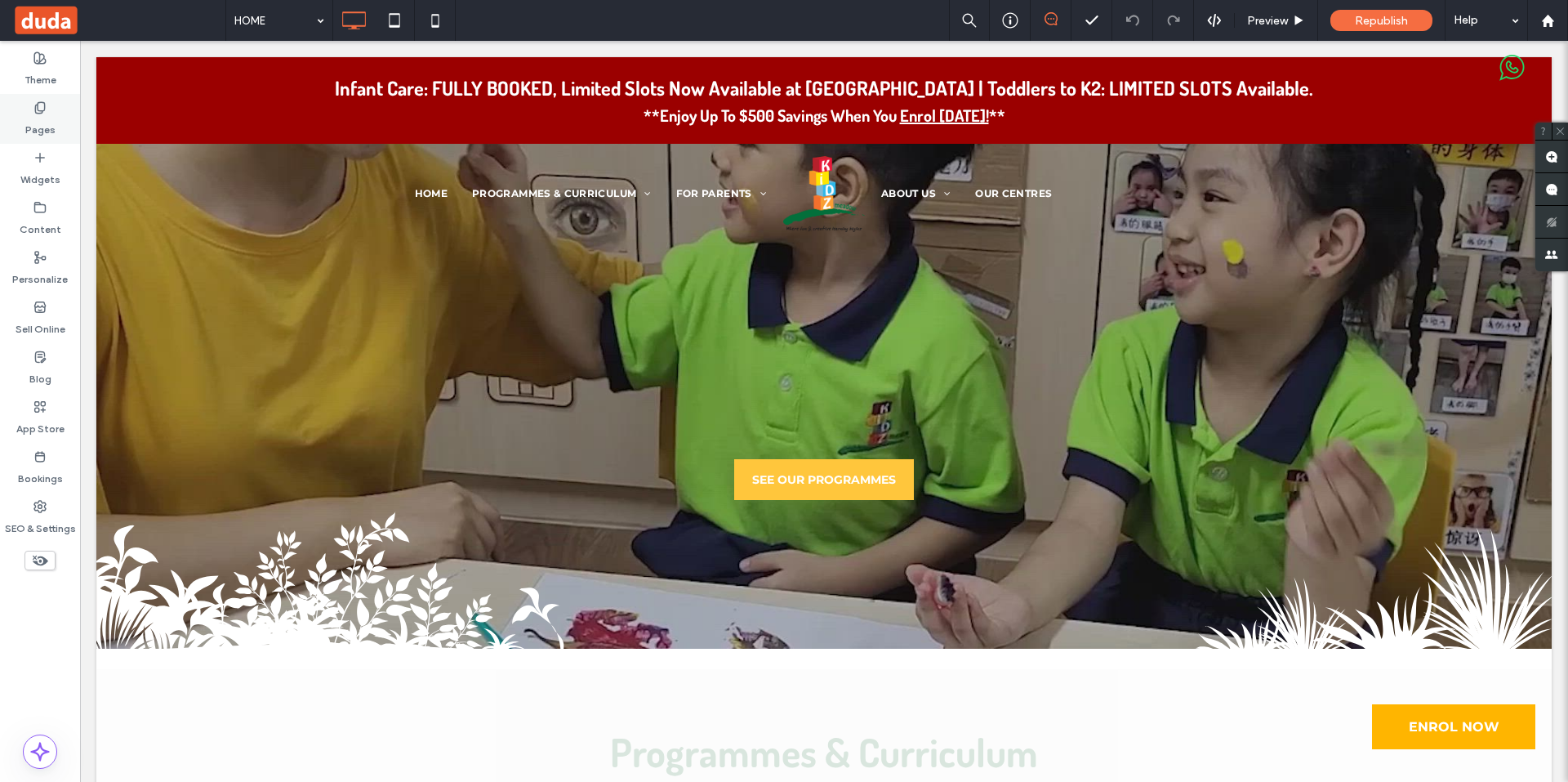
click at [45, 121] on label "Pages" at bounding box center [40, 126] width 30 height 23
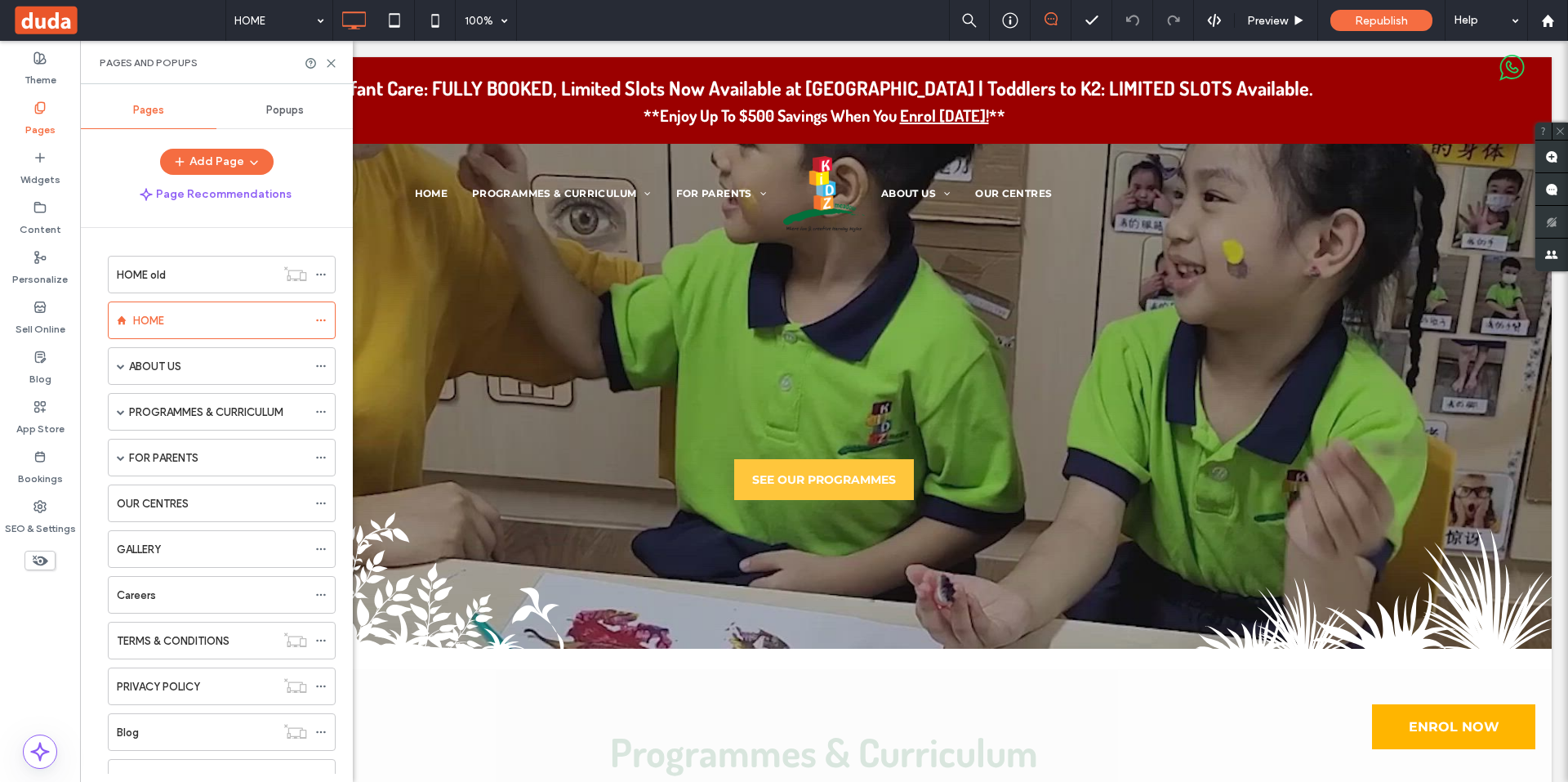
click at [121, 454] on span at bounding box center [121, 458] width 8 height 8
click at [182, 533] on label "Newsletters" at bounding box center [175, 533] width 59 height 29
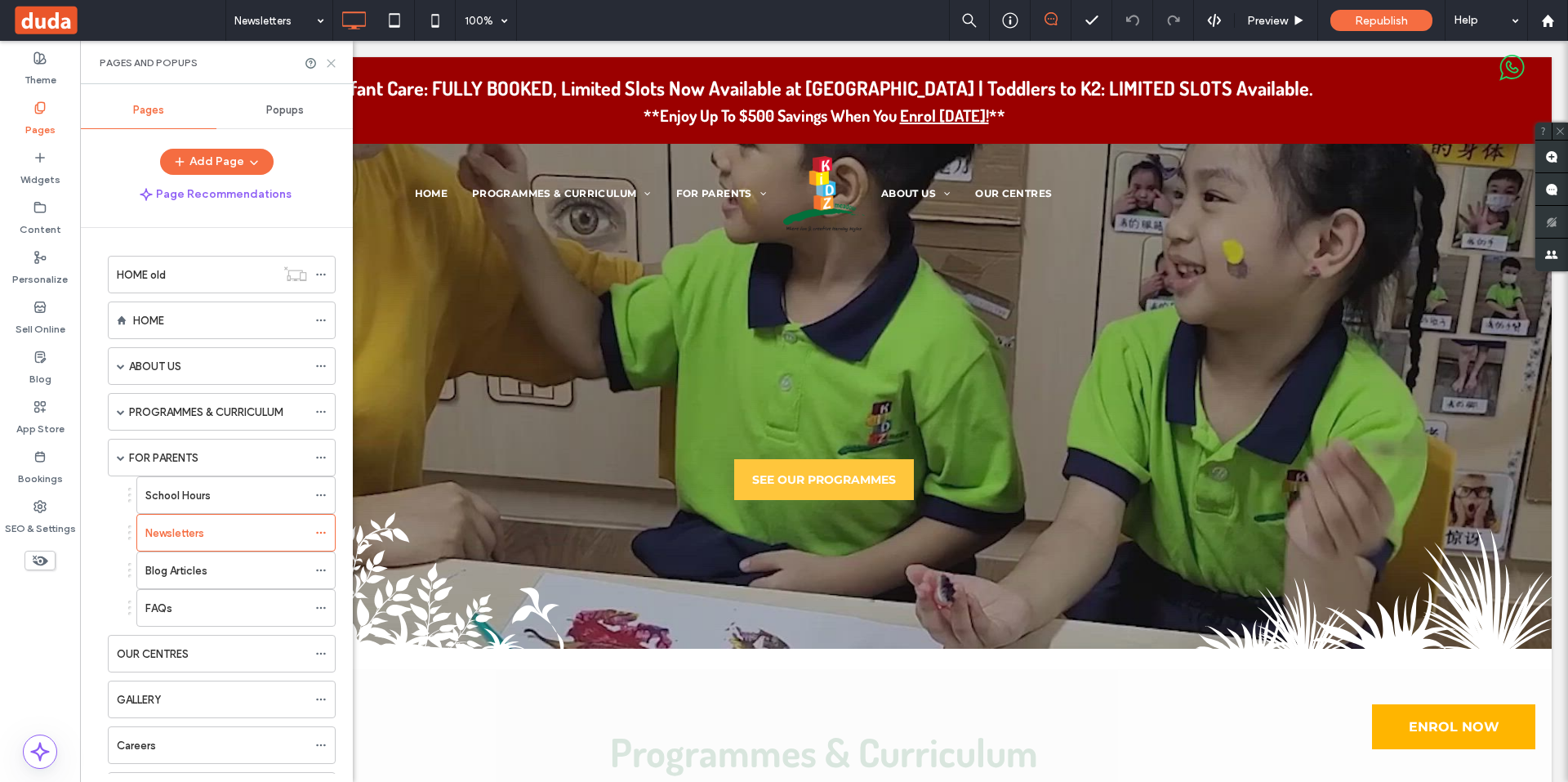
click at [334, 63] on icon at bounding box center [331, 63] width 13 height 13
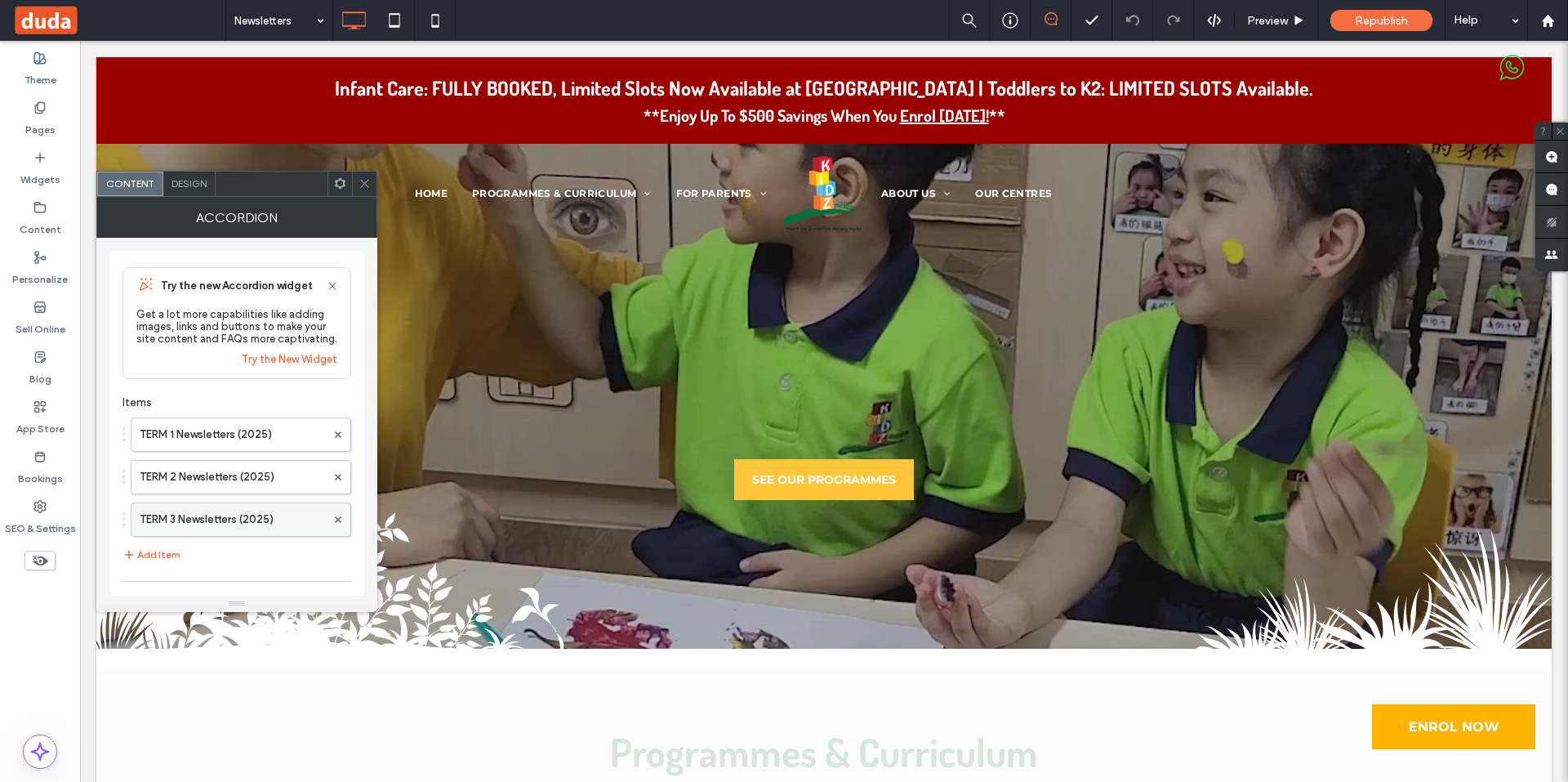
click at [199, 506] on label "TERM 3 Newsletters (2025)" at bounding box center [233, 519] width 186 height 33
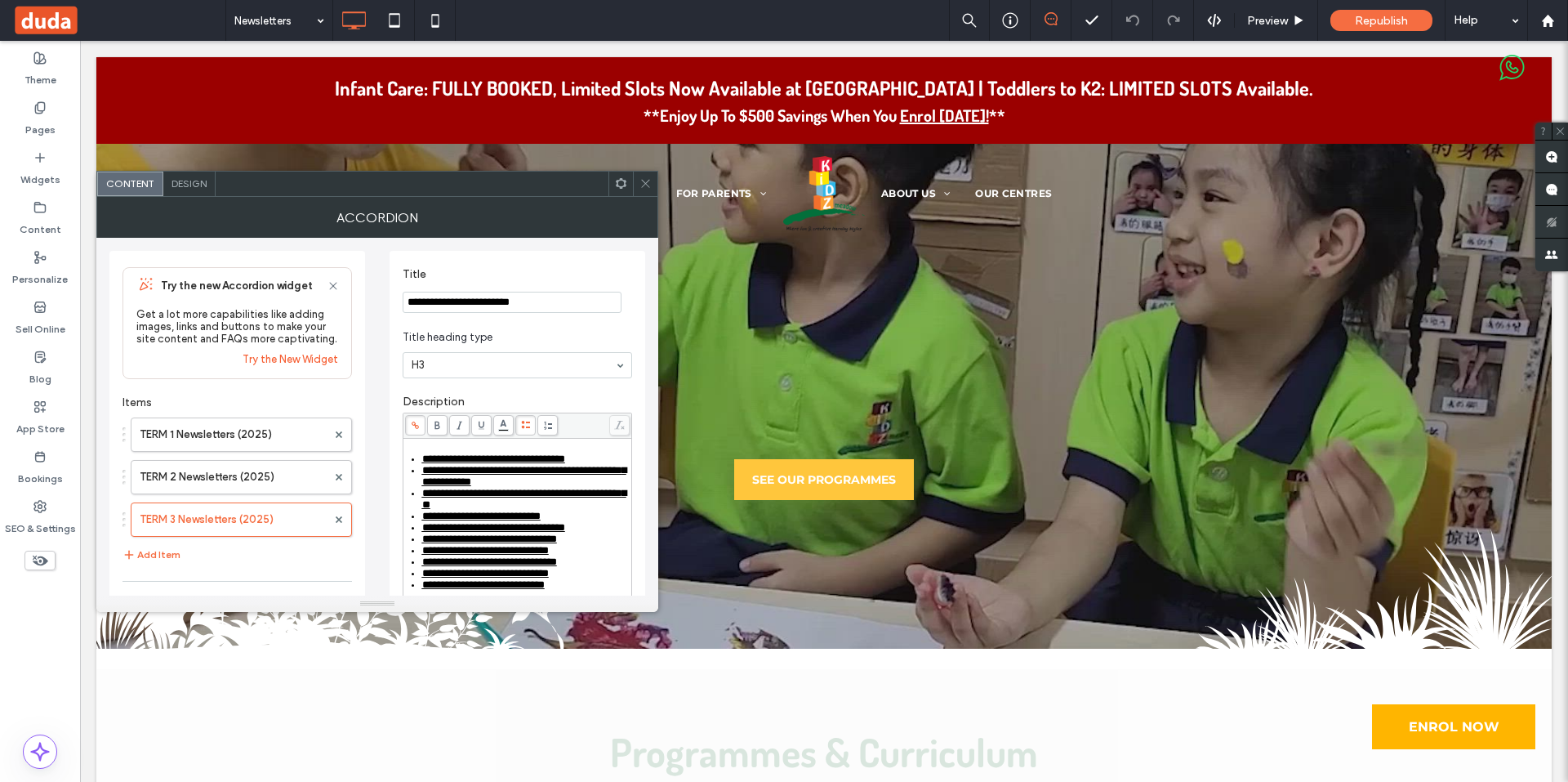
scroll to position [151, 0]
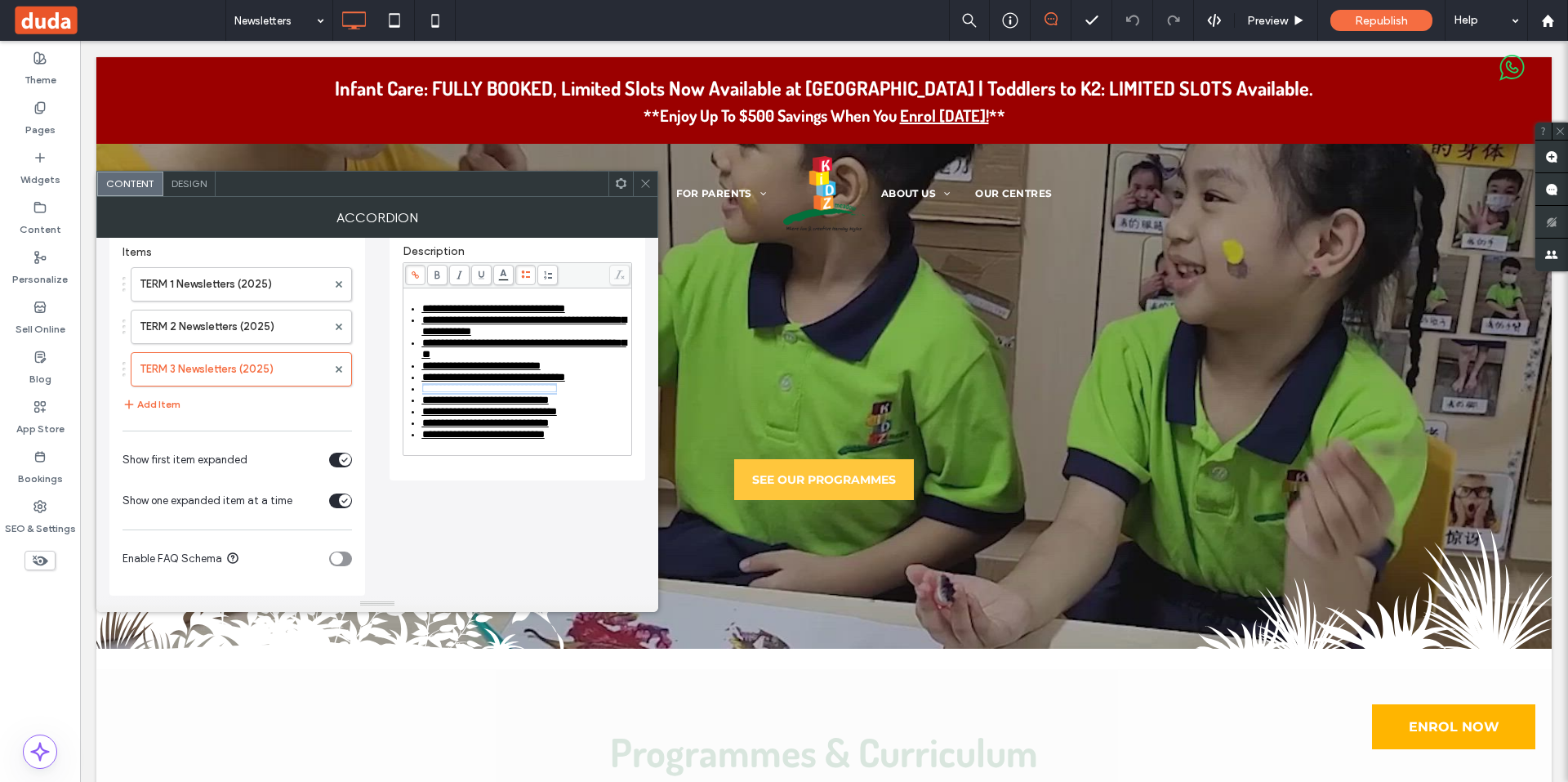
drag, startPoint x: 602, startPoint y: 396, endPoint x: 416, endPoint y: 393, distance: 186.0
click at [416, 393] on ul "**********" at bounding box center [518, 372] width 224 height 137
click at [415, 276] on icon at bounding box center [415, 274] width 9 height 9
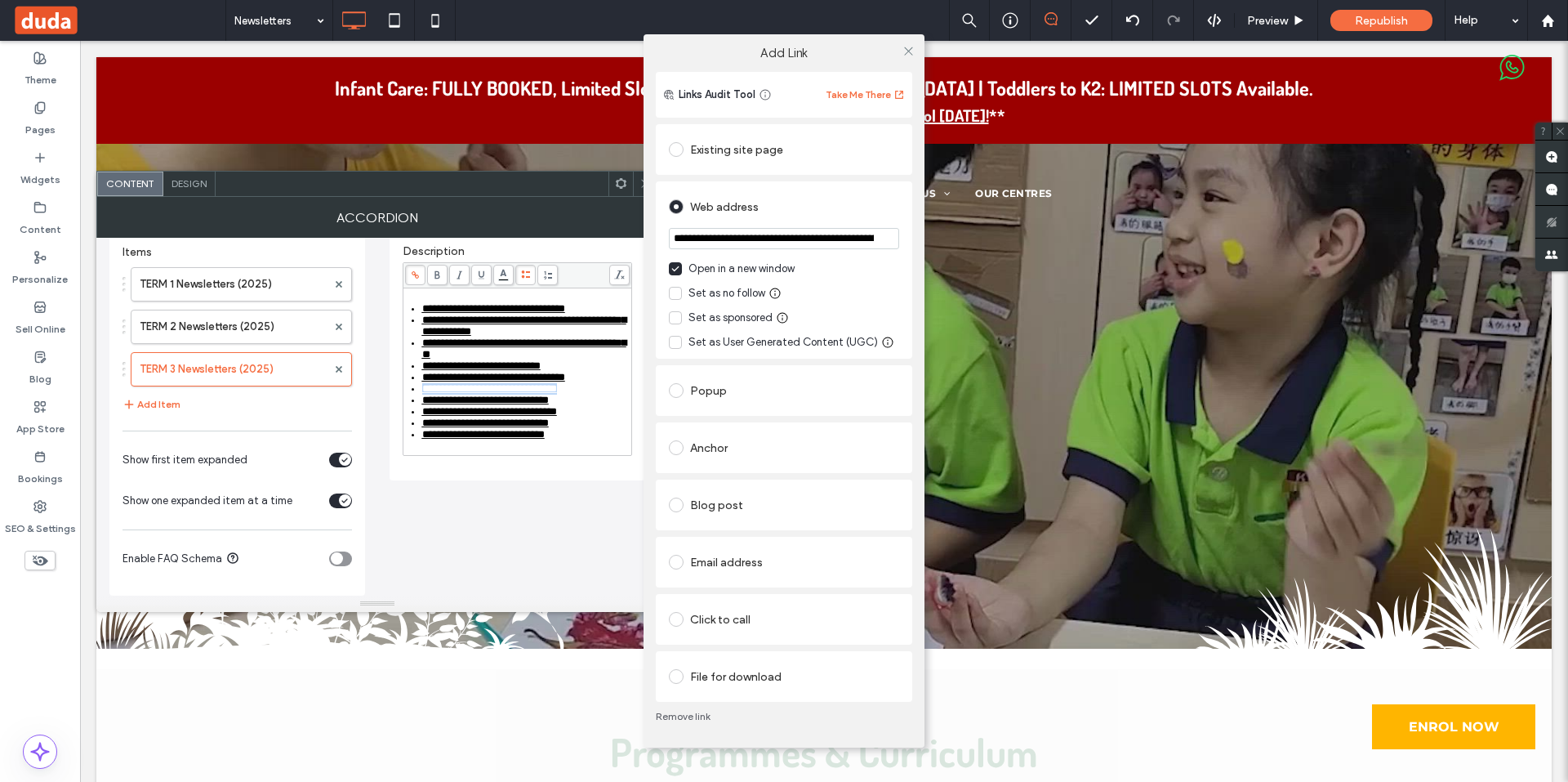
click at [716, 674] on div "File for download" at bounding box center [784, 676] width 231 height 26
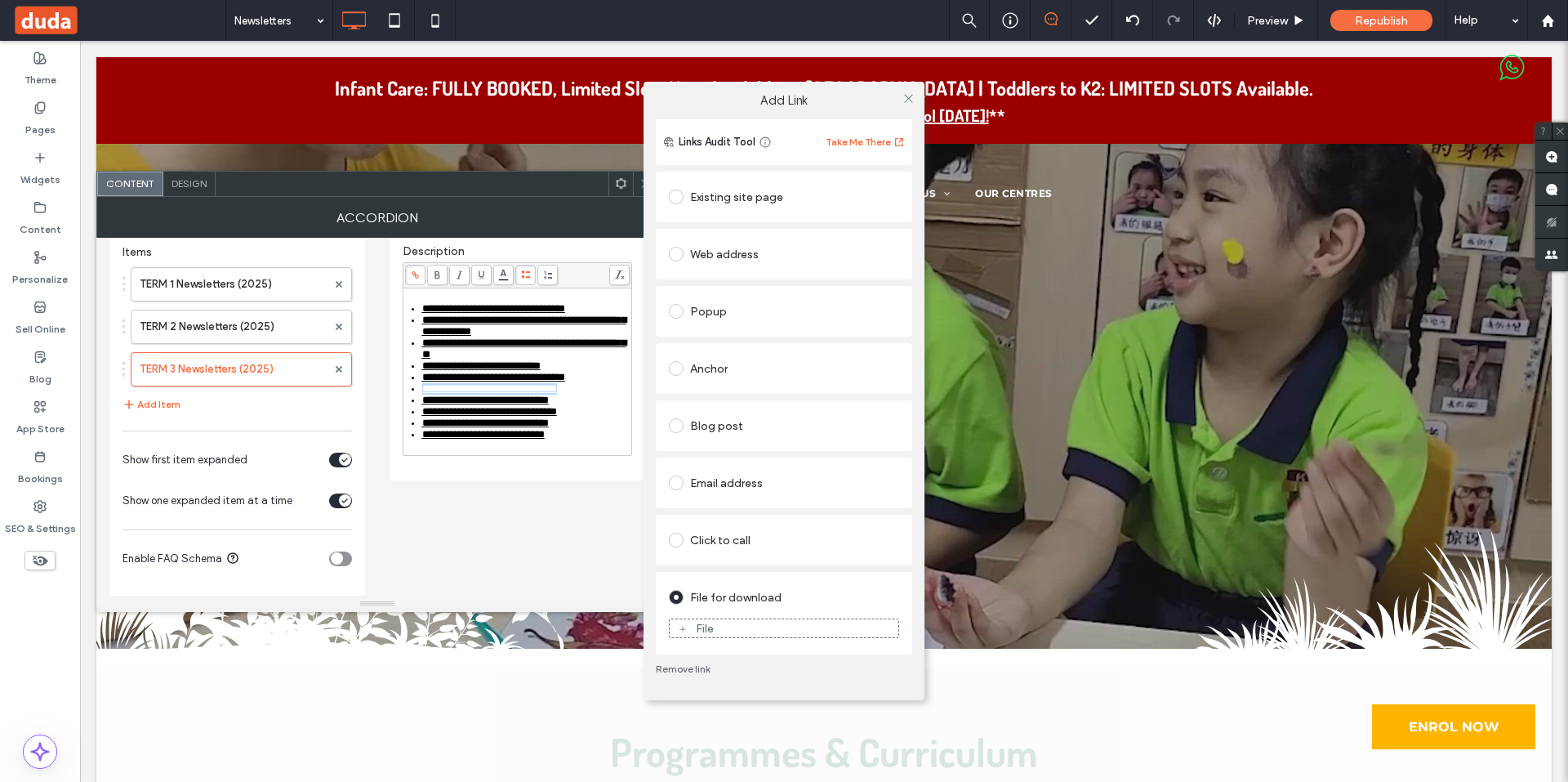
click at [723, 624] on div "File" at bounding box center [784, 628] width 229 height 14
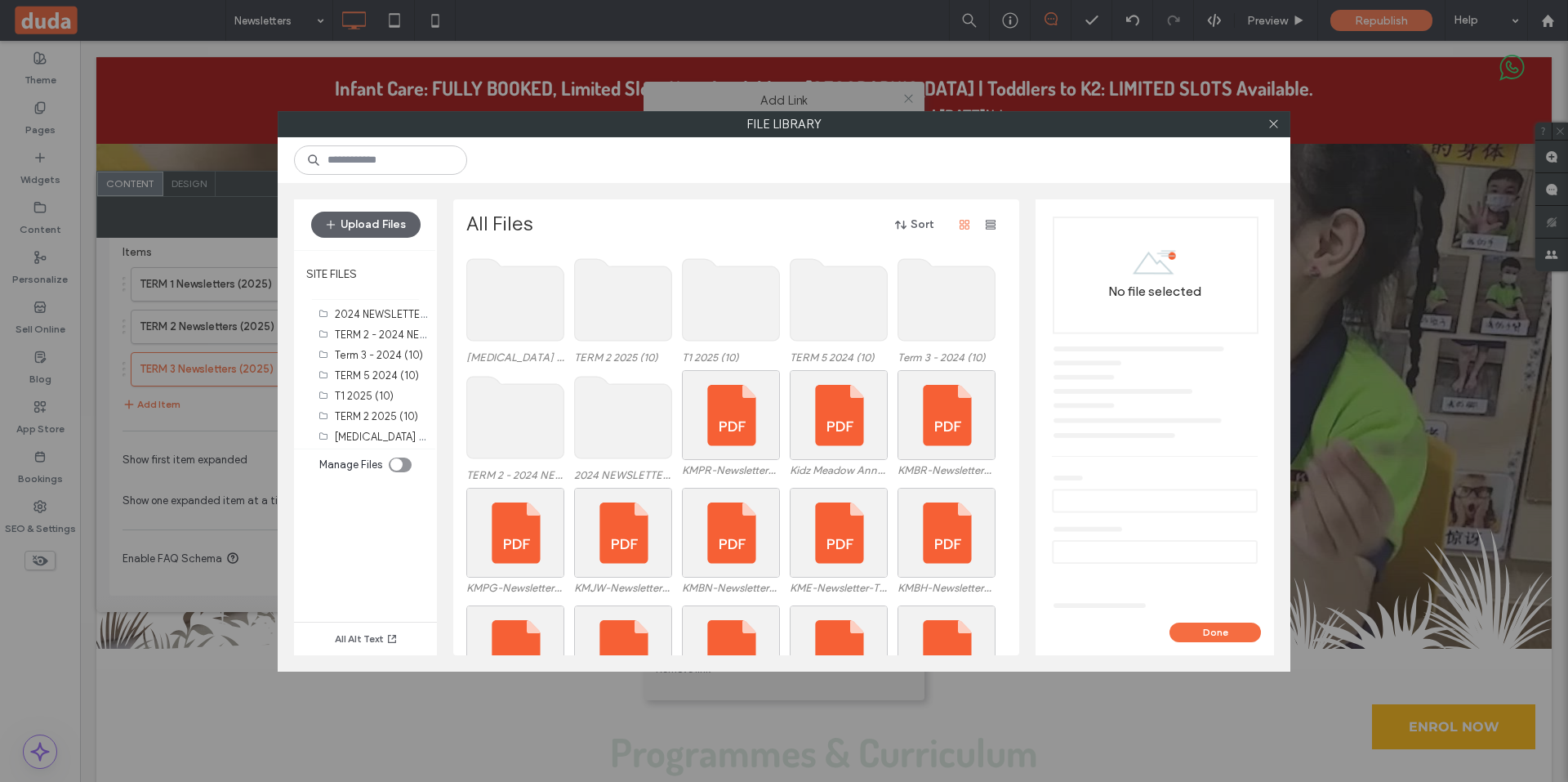
click at [506, 302] on use at bounding box center [516, 299] width 98 height 82
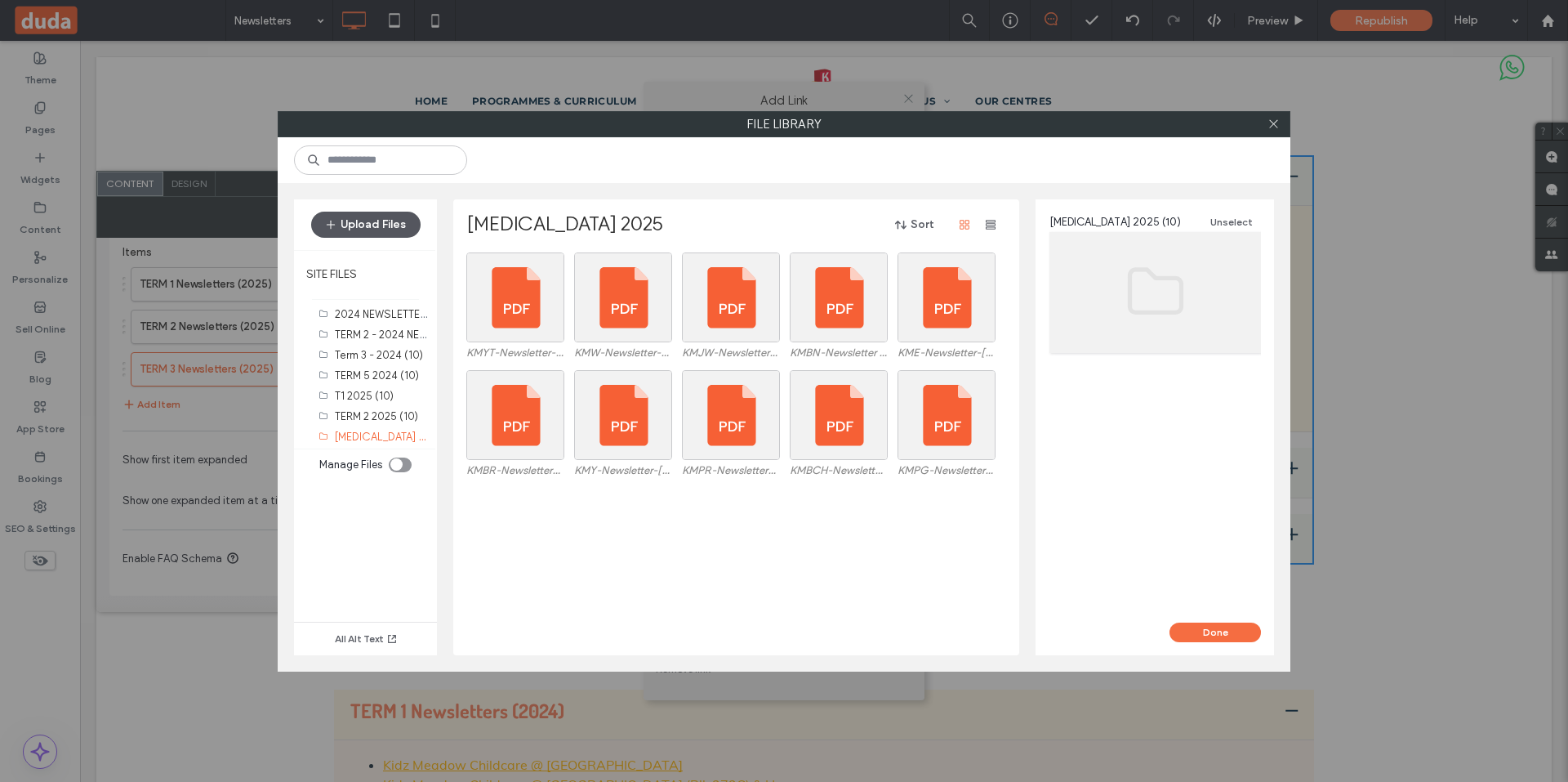
scroll to position [0, 0]
click at [391, 225] on button "Upload Files" at bounding box center [365, 224] width 109 height 26
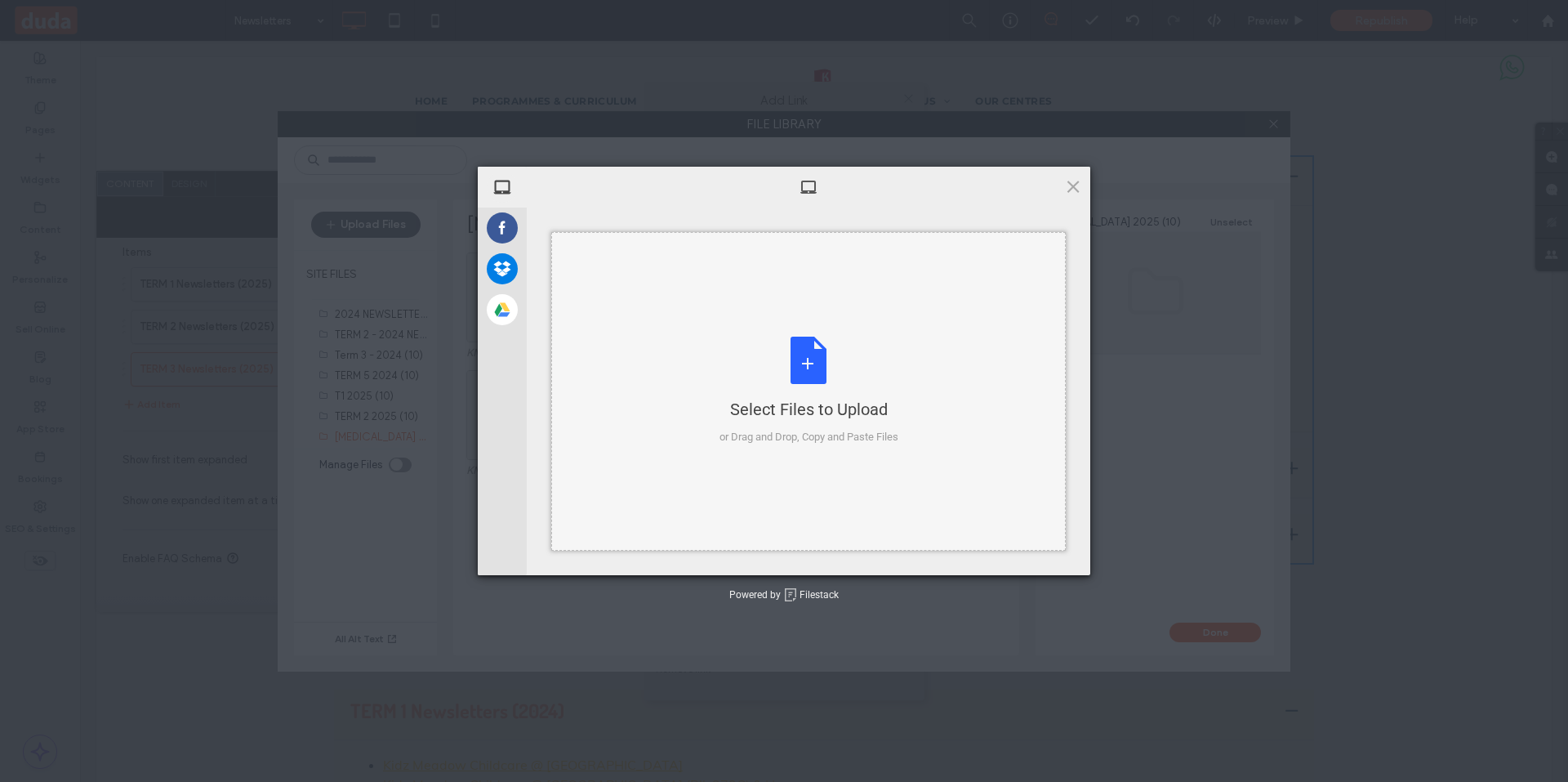
click at [754, 349] on div "Select Files to Upload or Drag and Drop, Copy and Paste Files" at bounding box center [808, 391] width 179 height 109
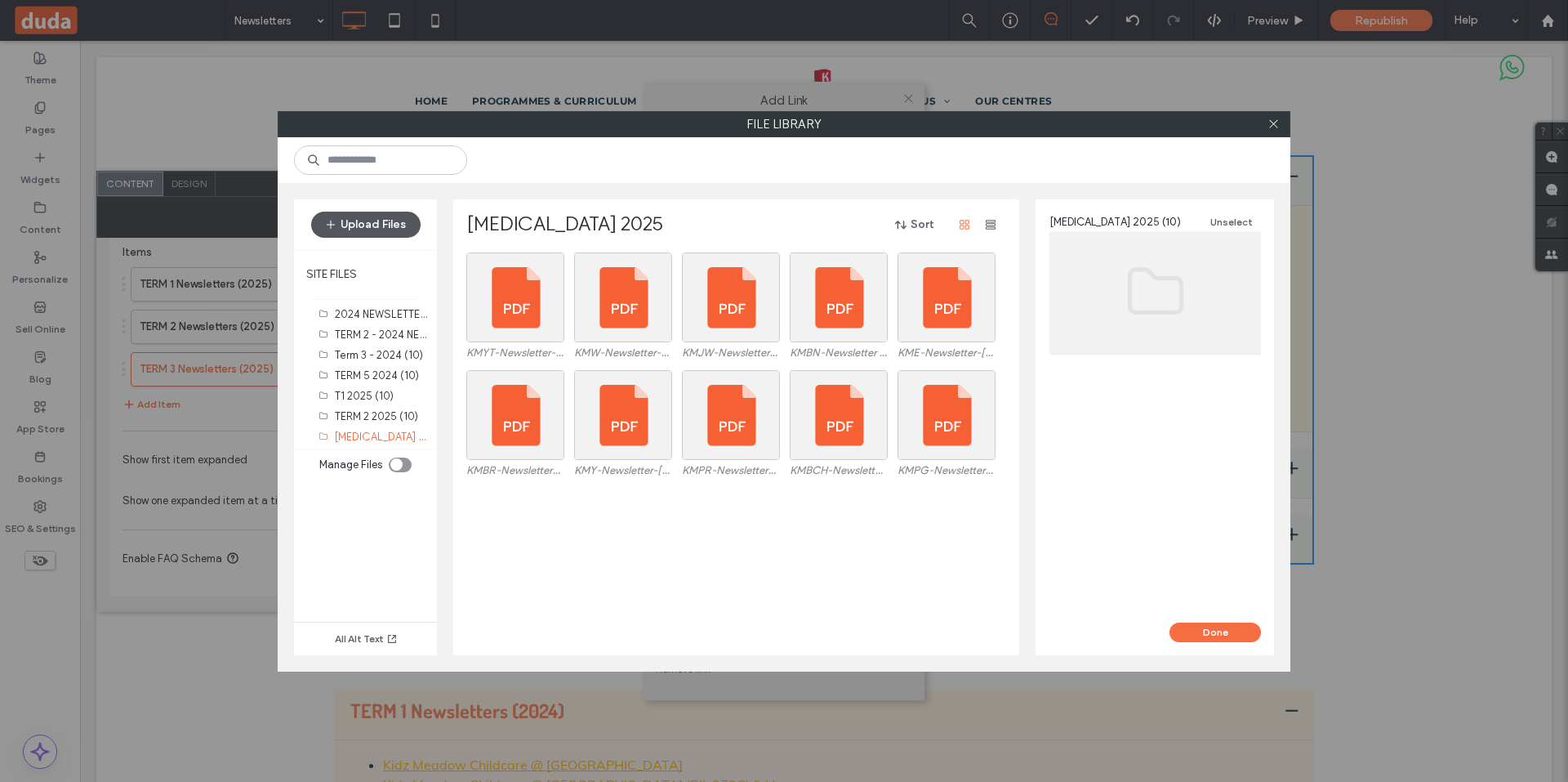
click at [385, 220] on button "Upload Files" at bounding box center [365, 224] width 109 height 26
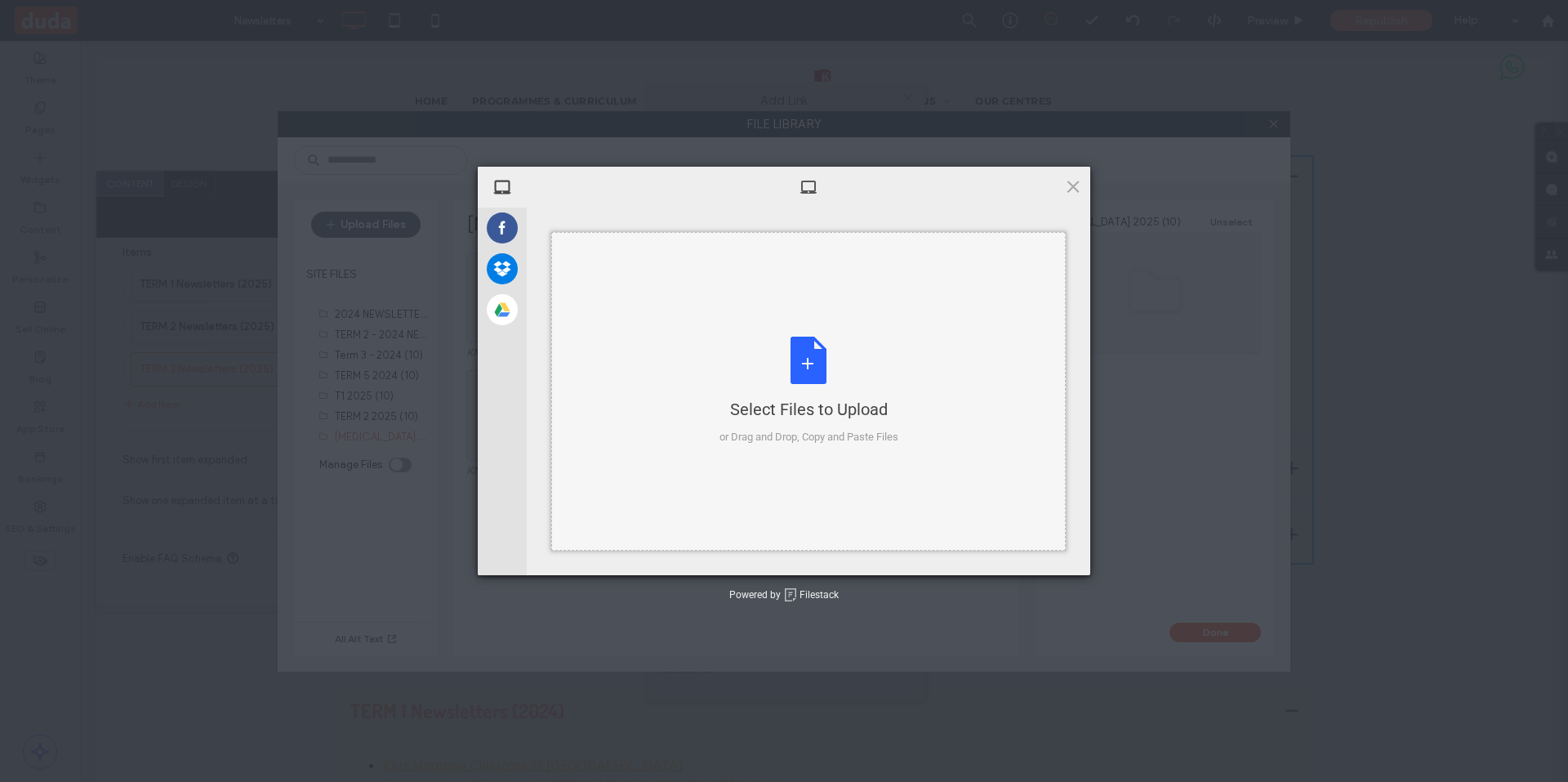
click at [777, 390] on div "Select Files to Upload or Drag and Drop, Copy and Paste Files" at bounding box center [808, 391] width 179 height 109
click at [821, 348] on div "Select Files to Upload or Drag and Drop, Copy and Paste Files" at bounding box center [808, 391] width 179 height 109
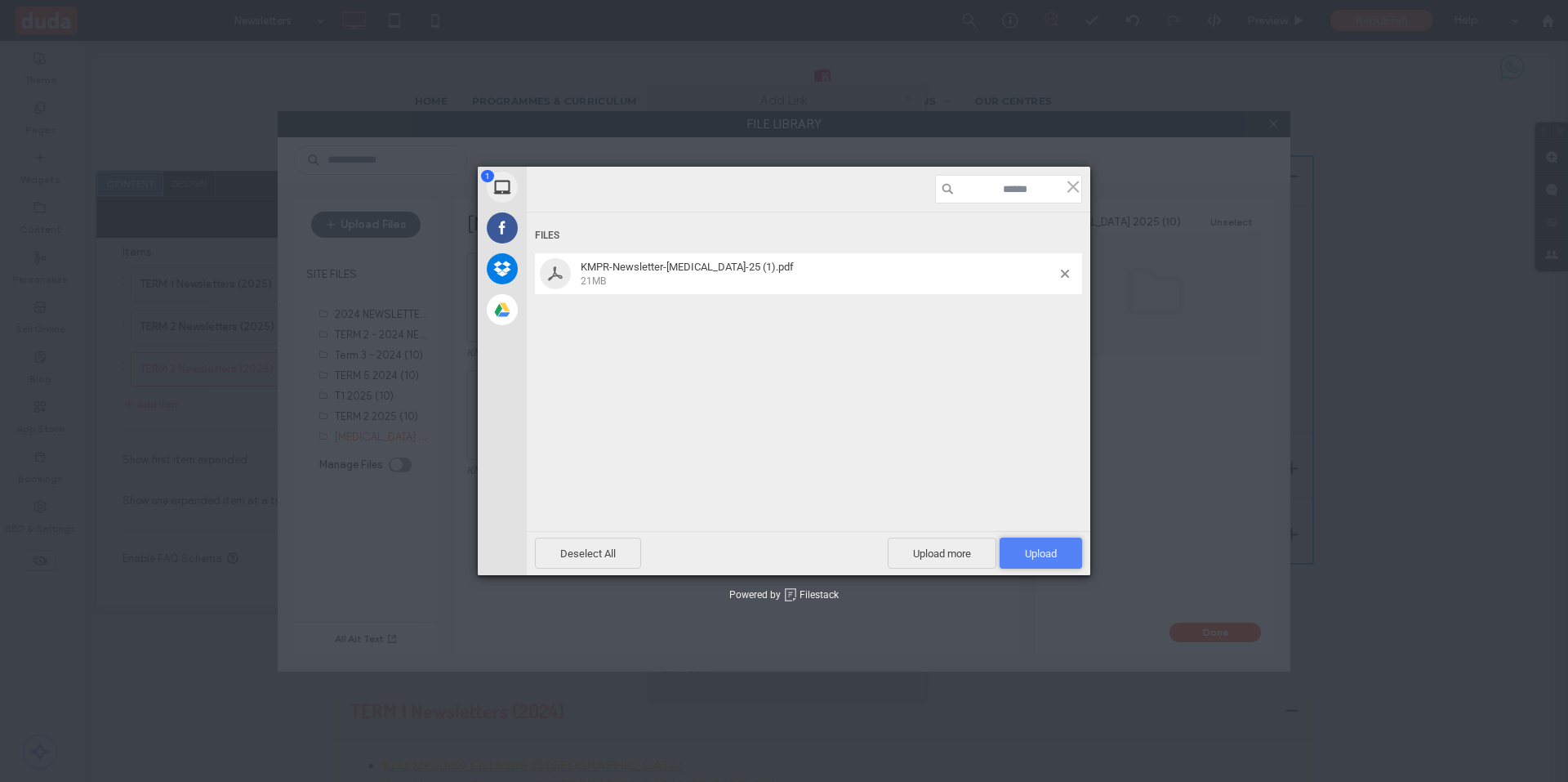
click at [1009, 545] on span "Upload 1" at bounding box center [1041, 553] width 82 height 31
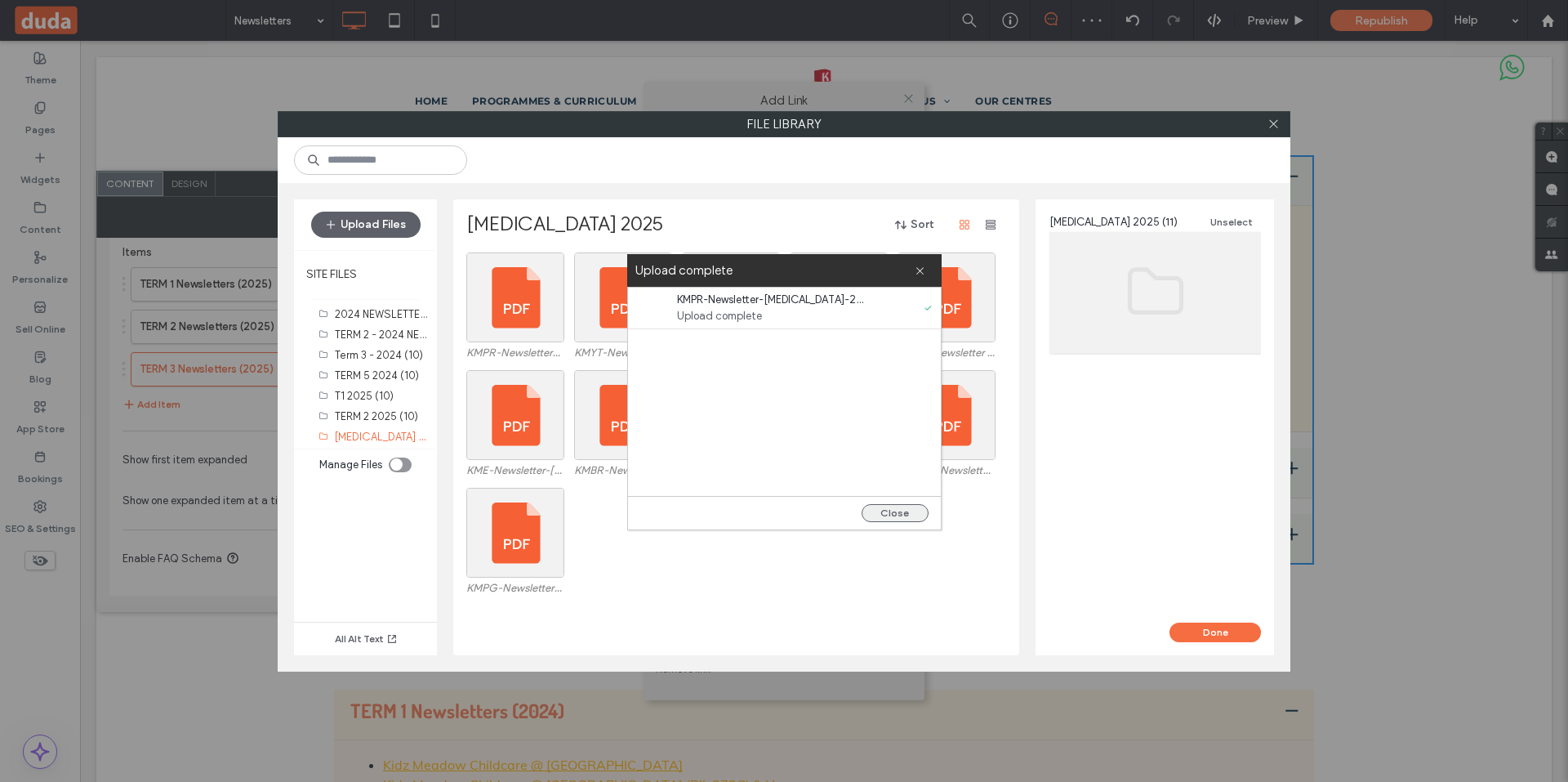
click at [890, 511] on button "Close" at bounding box center [895, 513] width 67 height 18
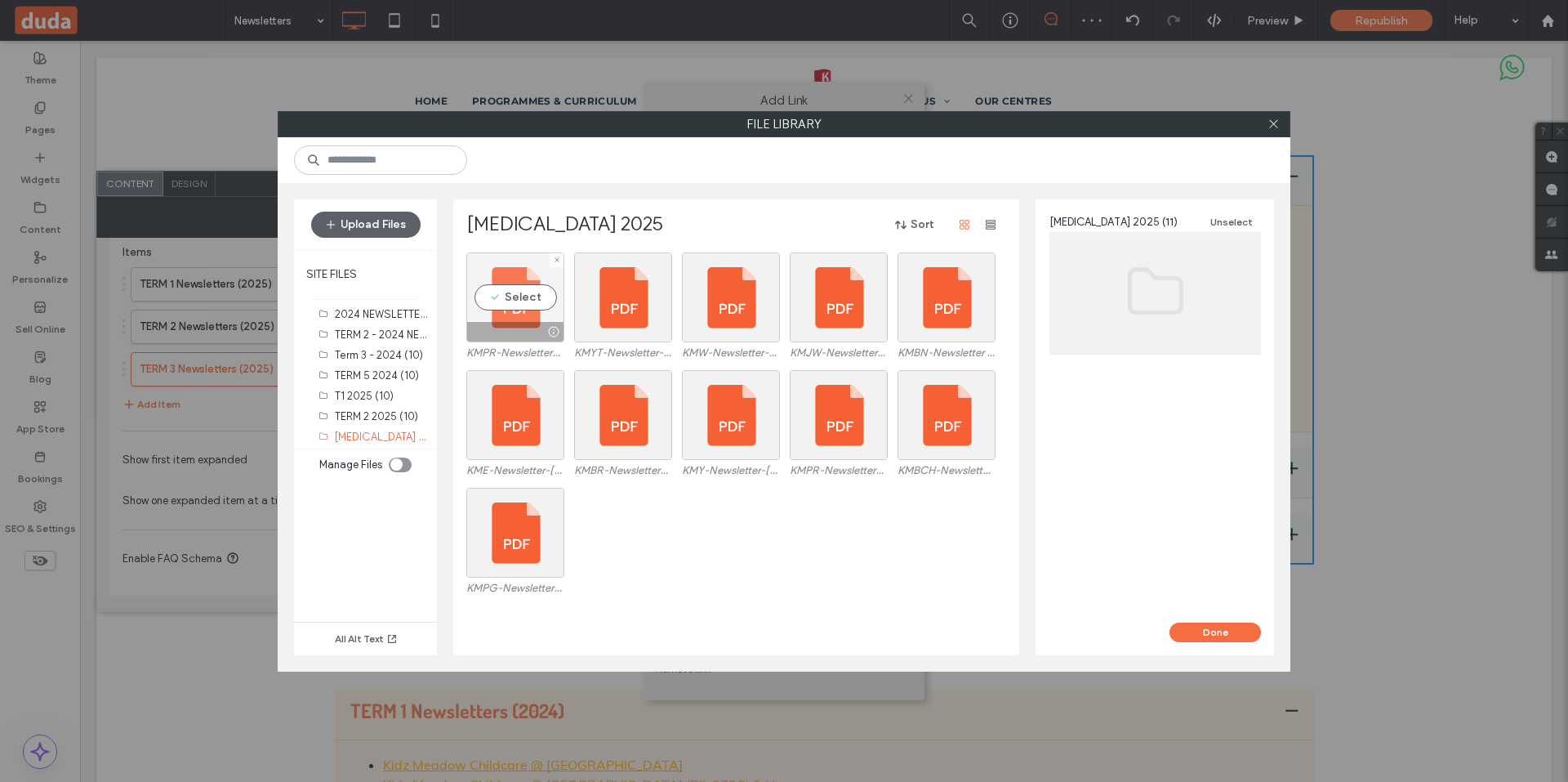
click at [499, 292] on div "Select" at bounding box center [516, 296] width 98 height 90
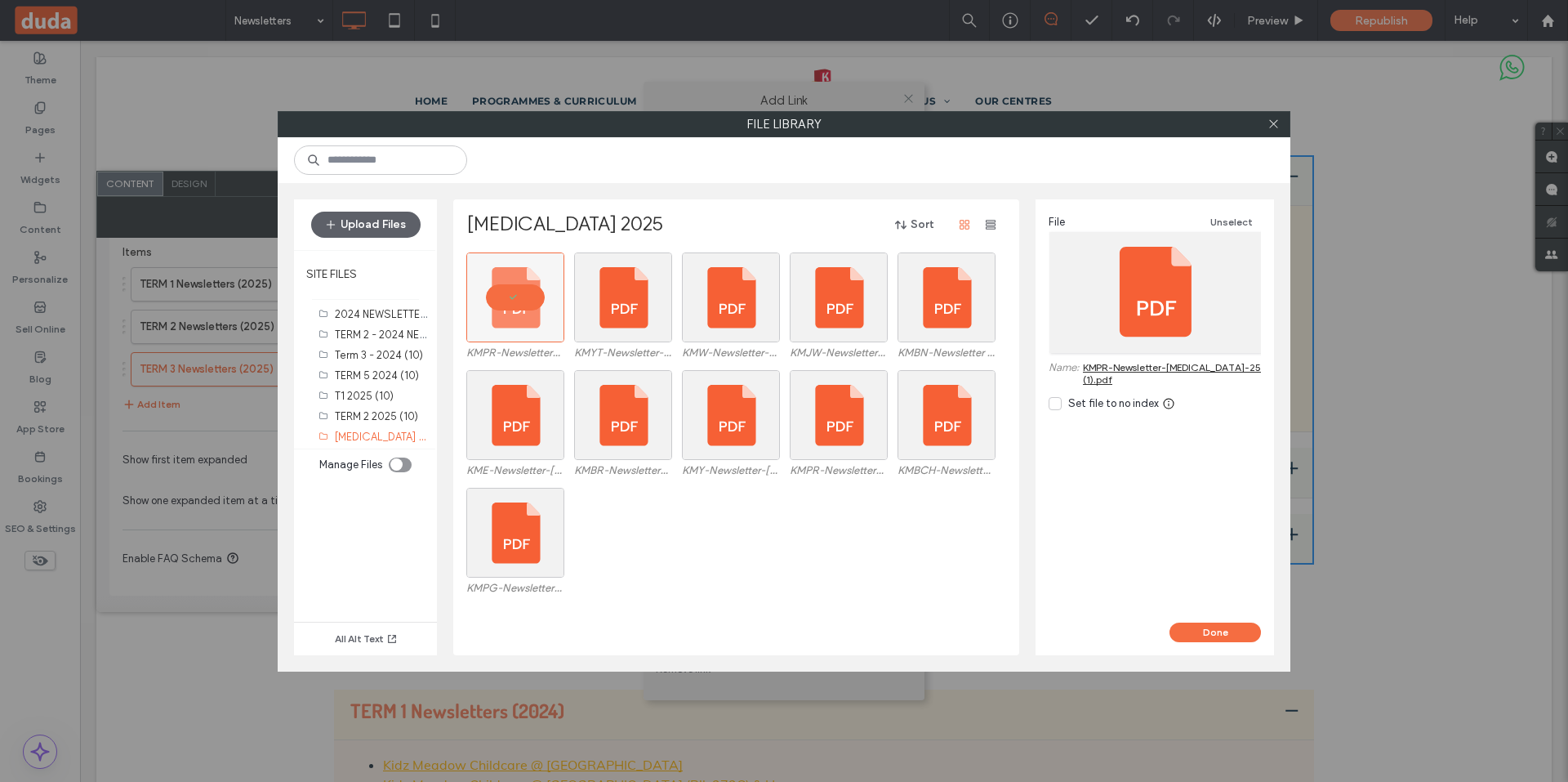
click at [1111, 368] on link "KMPR-Newsletter-T3-25 (1).pdf" at bounding box center [1172, 373] width 178 height 24
click at [1276, 124] on icon at bounding box center [1274, 124] width 13 height 13
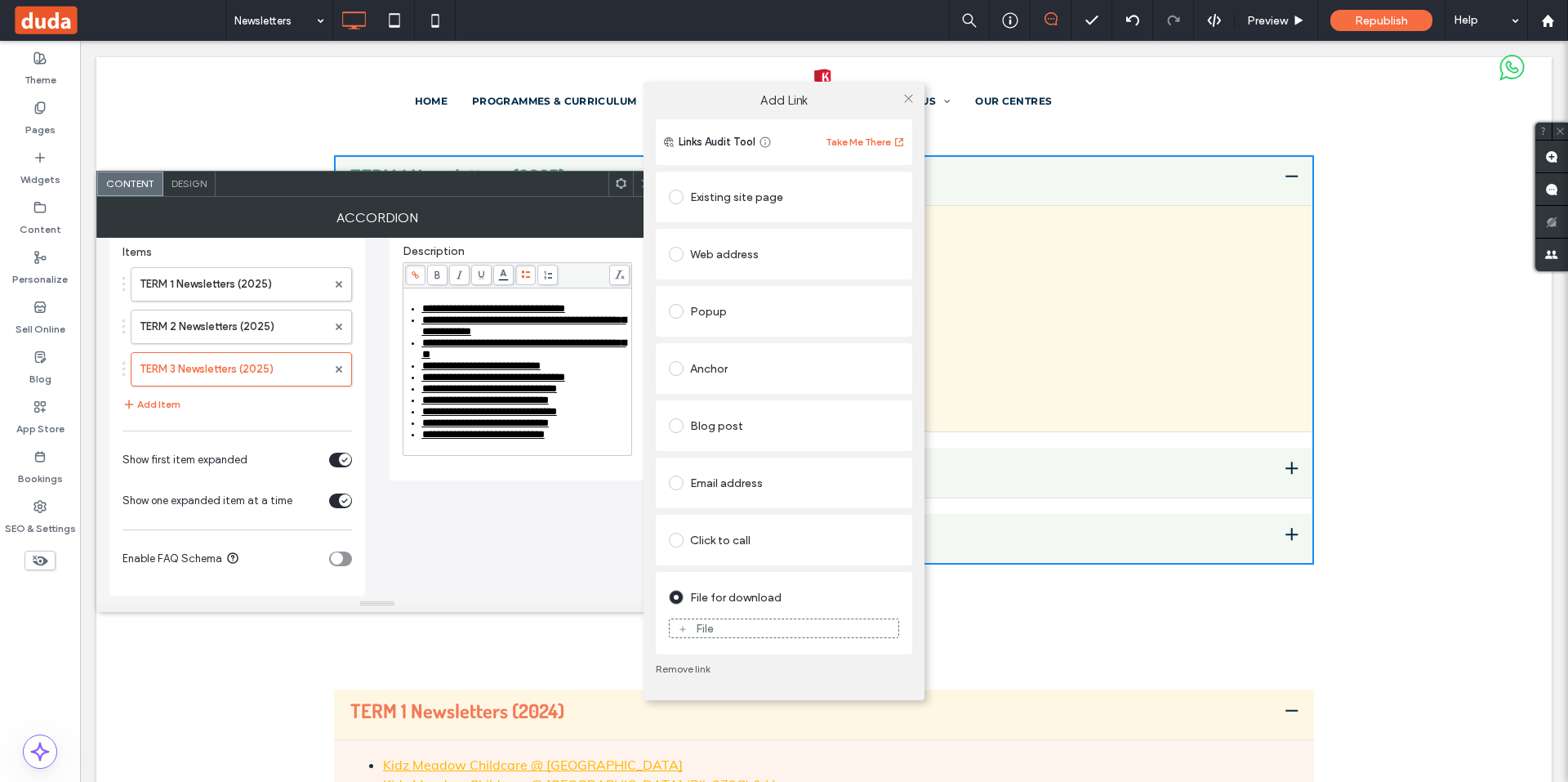
click at [723, 200] on div "Existing site page" at bounding box center [784, 196] width 231 height 26
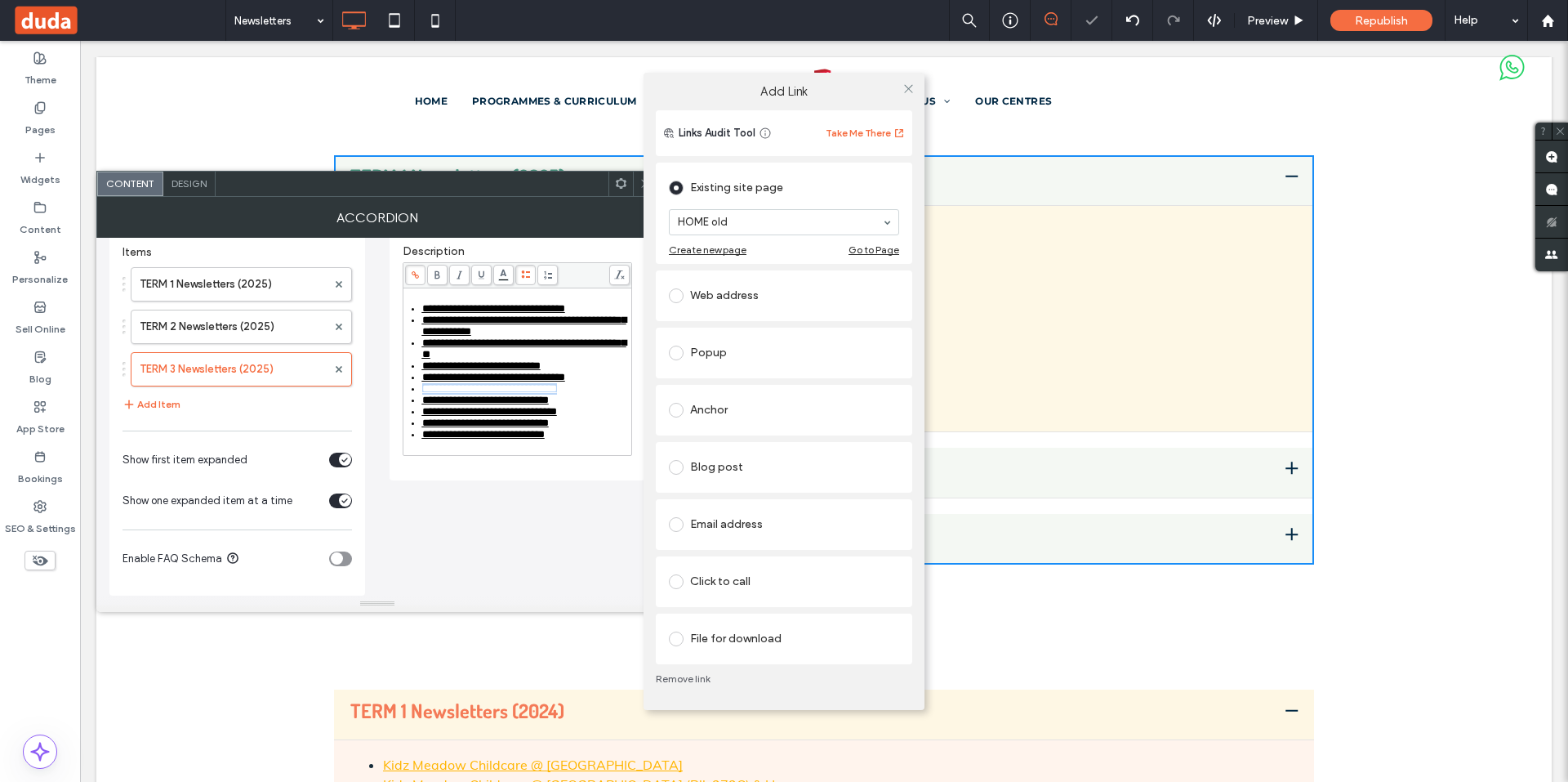
click at [726, 294] on div "Web address" at bounding box center [784, 295] width 231 height 26
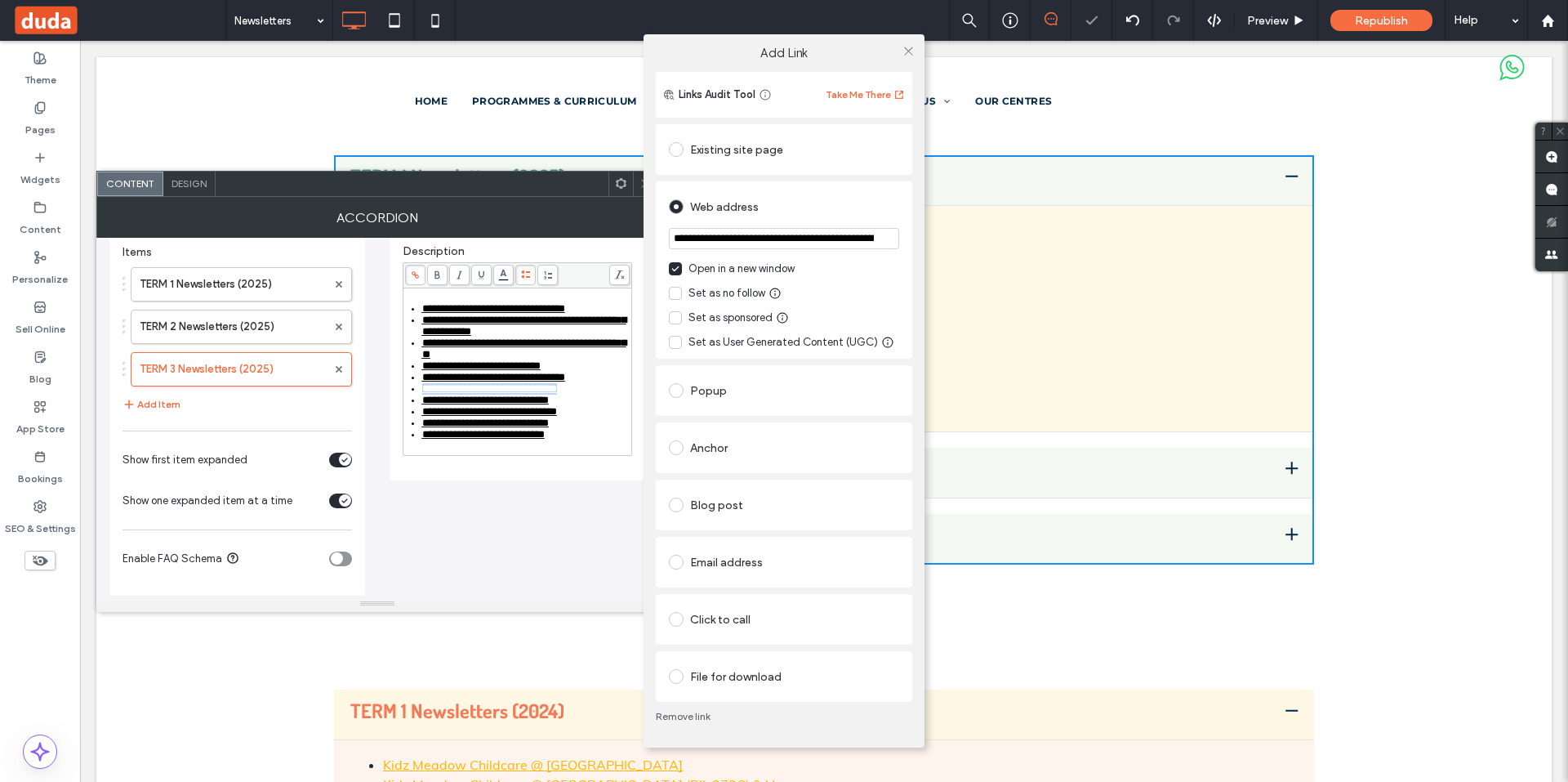
click at [772, 243] on input "**********" at bounding box center [784, 238] width 231 height 21
paste input "url"
type input "**********"
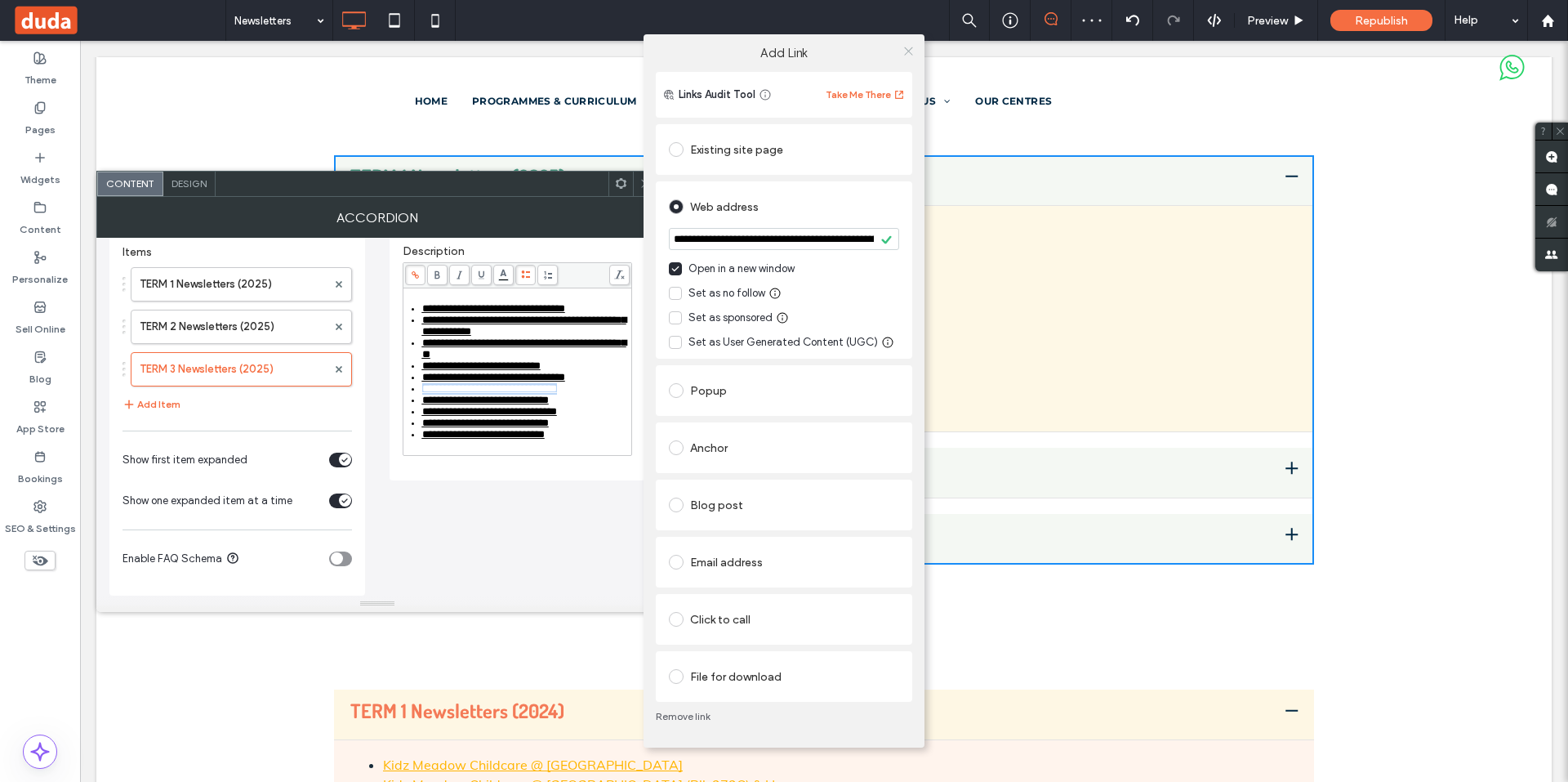
click at [905, 55] on icon at bounding box center [909, 51] width 13 height 13
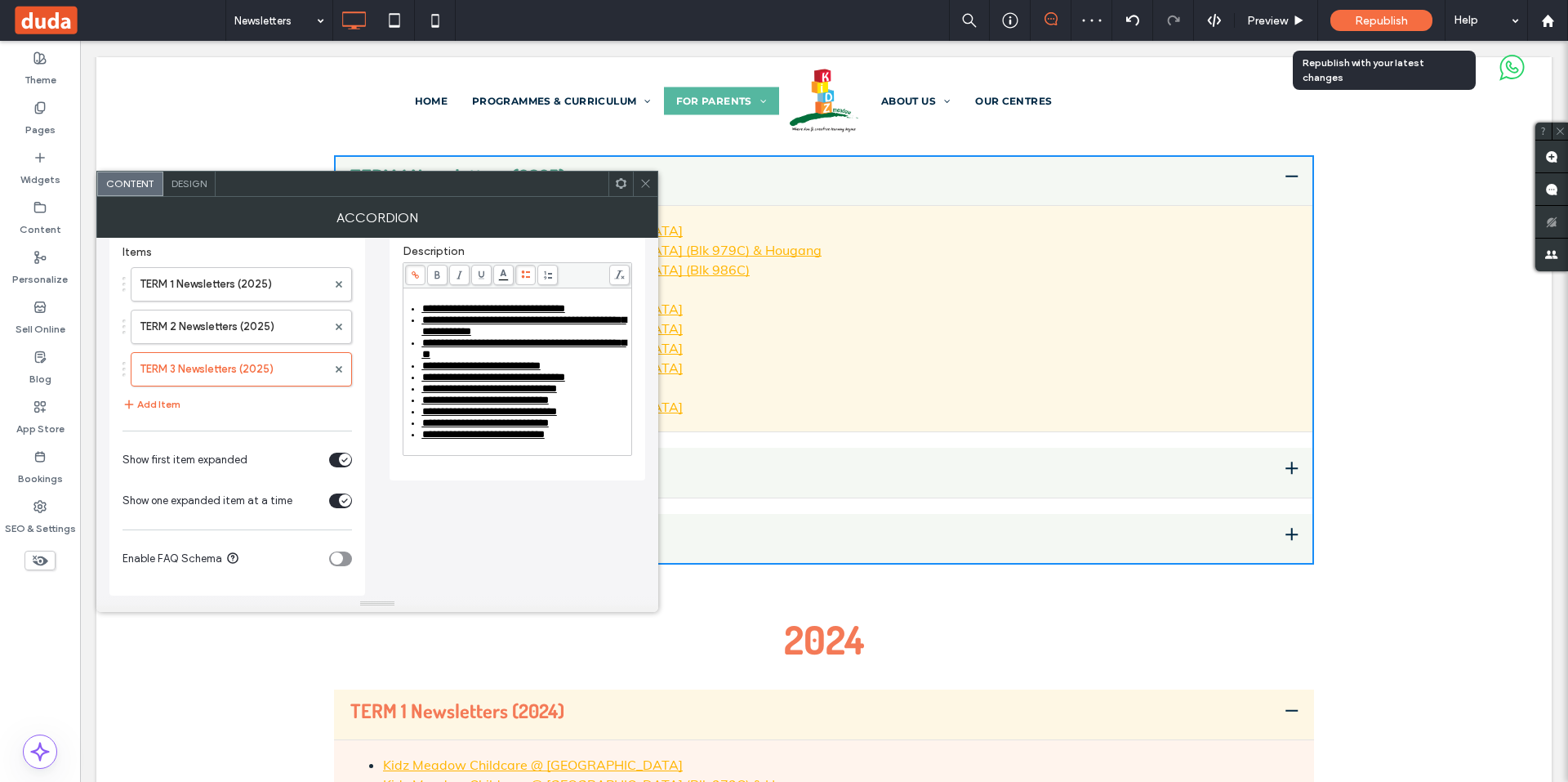
click at [1361, 21] on span "Republish" at bounding box center [1382, 20] width 53 height 14
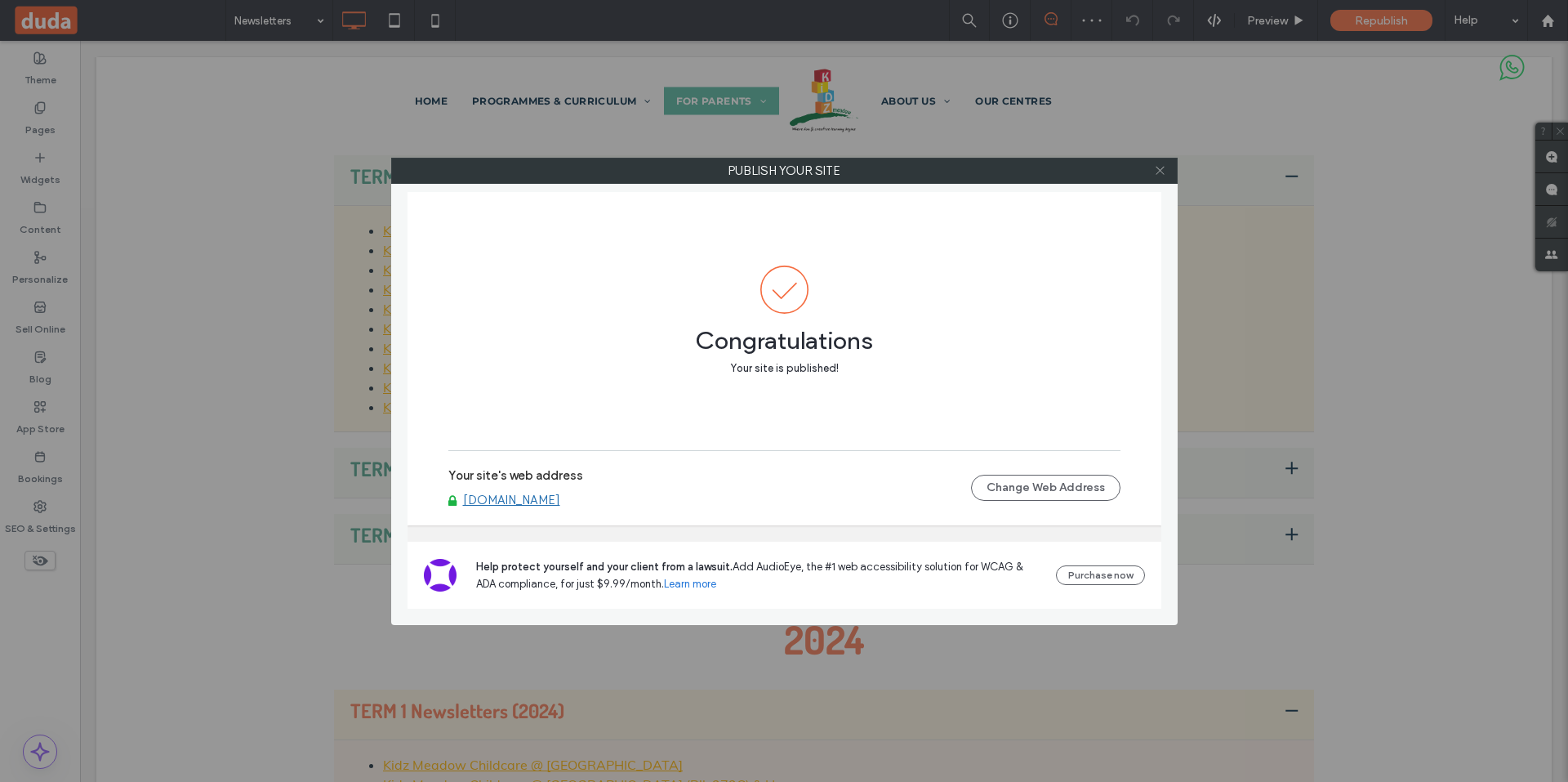
click at [1159, 170] on icon at bounding box center [1160, 170] width 13 height 13
